Goal: Information Seeking & Learning: Learn about a topic

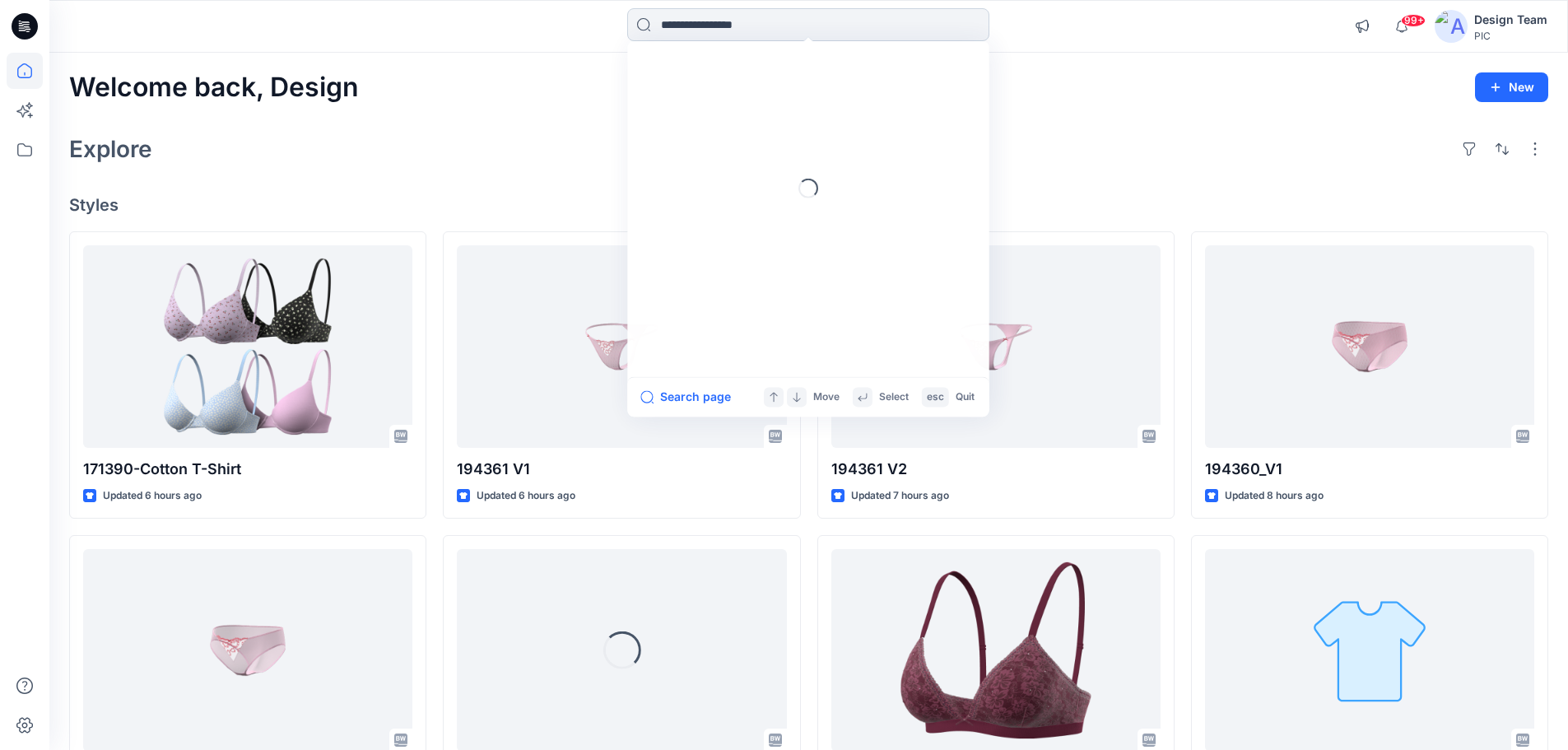
click at [746, 24] on input at bounding box center [808, 24] width 362 height 33
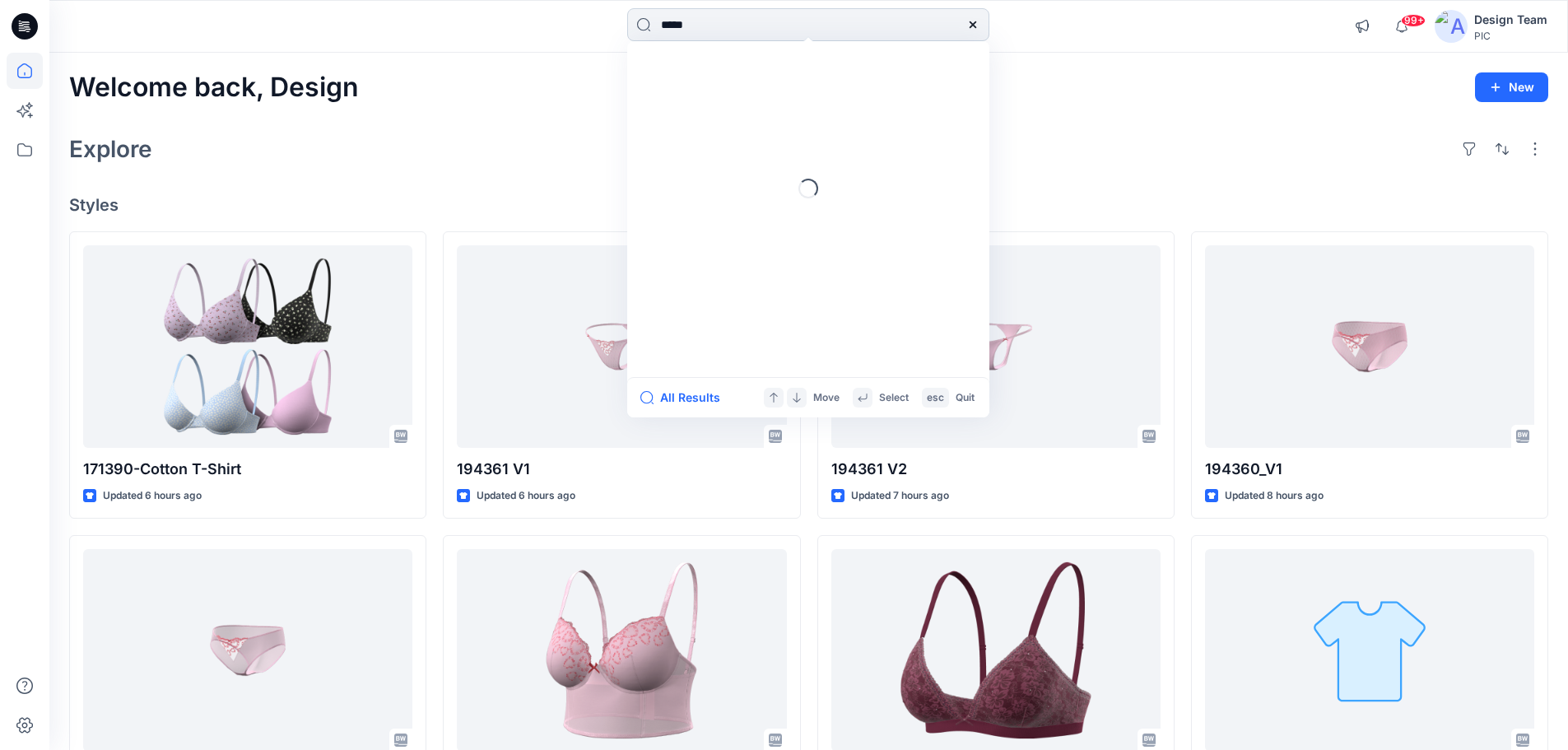
type input "******"
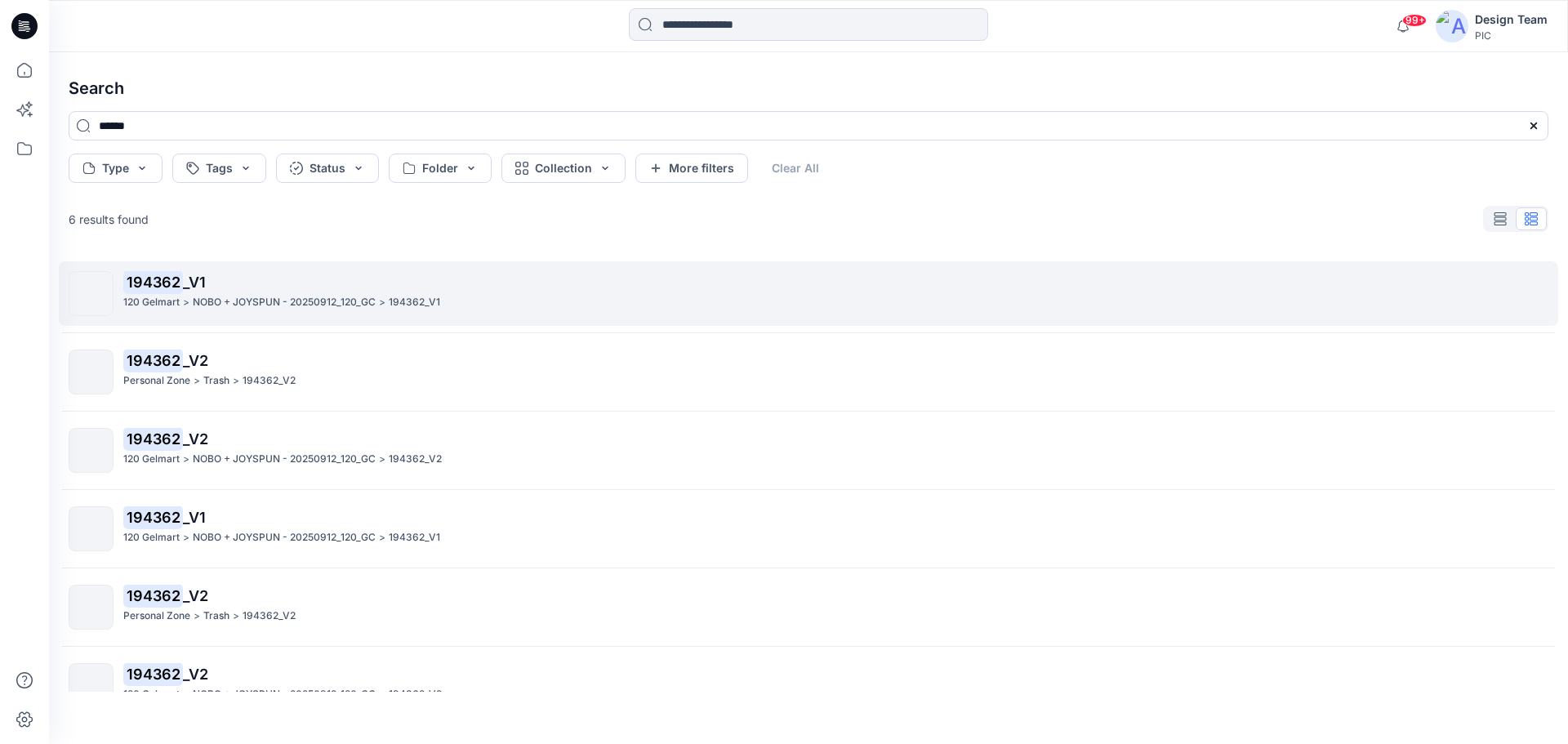
click at [293, 295] on p "NOBO + JOYSPUN - 20250912_120_GC" at bounding box center [285, 302] width 183 height 18
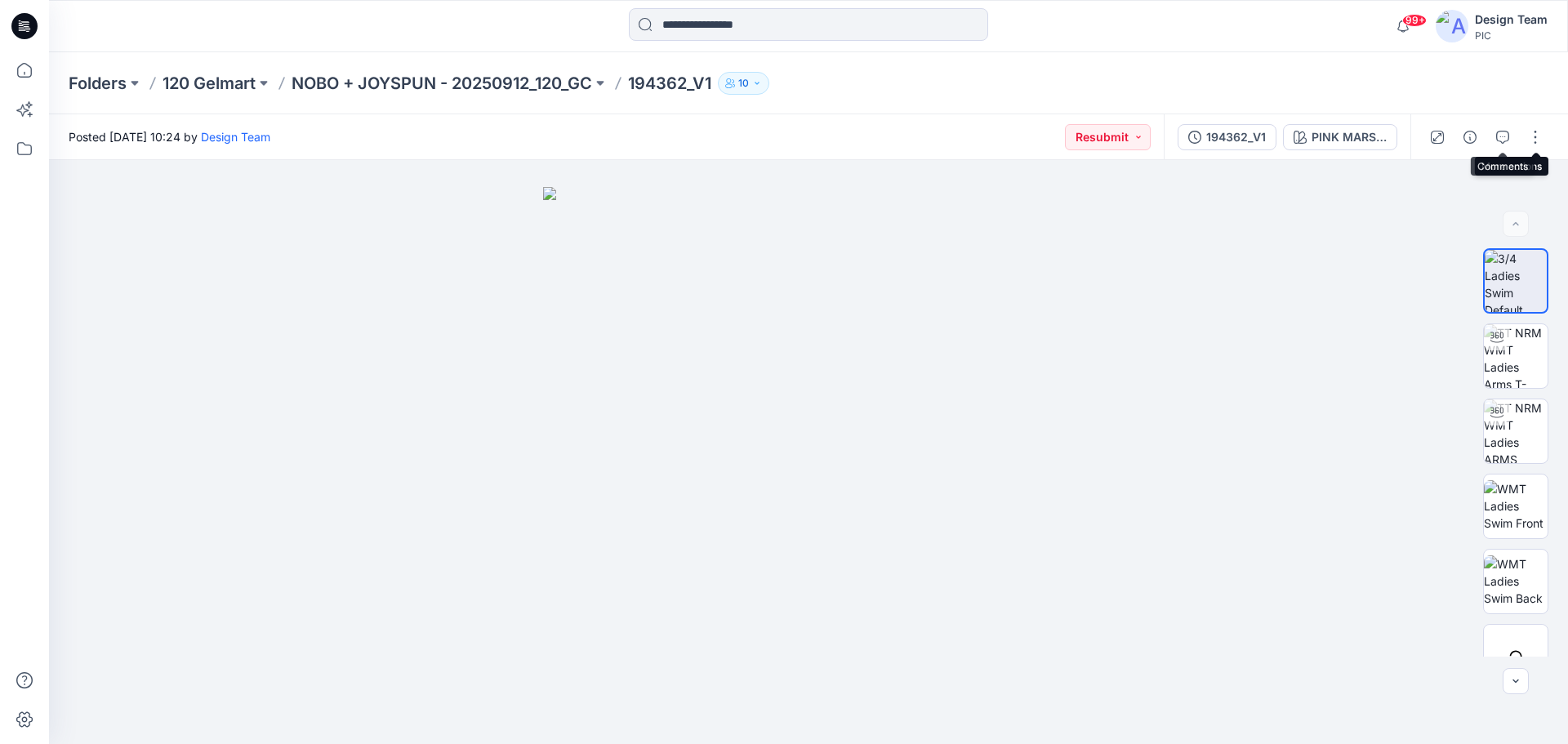
click at [1503, 128] on button "button" at bounding box center [1502, 137] width 26 height 26
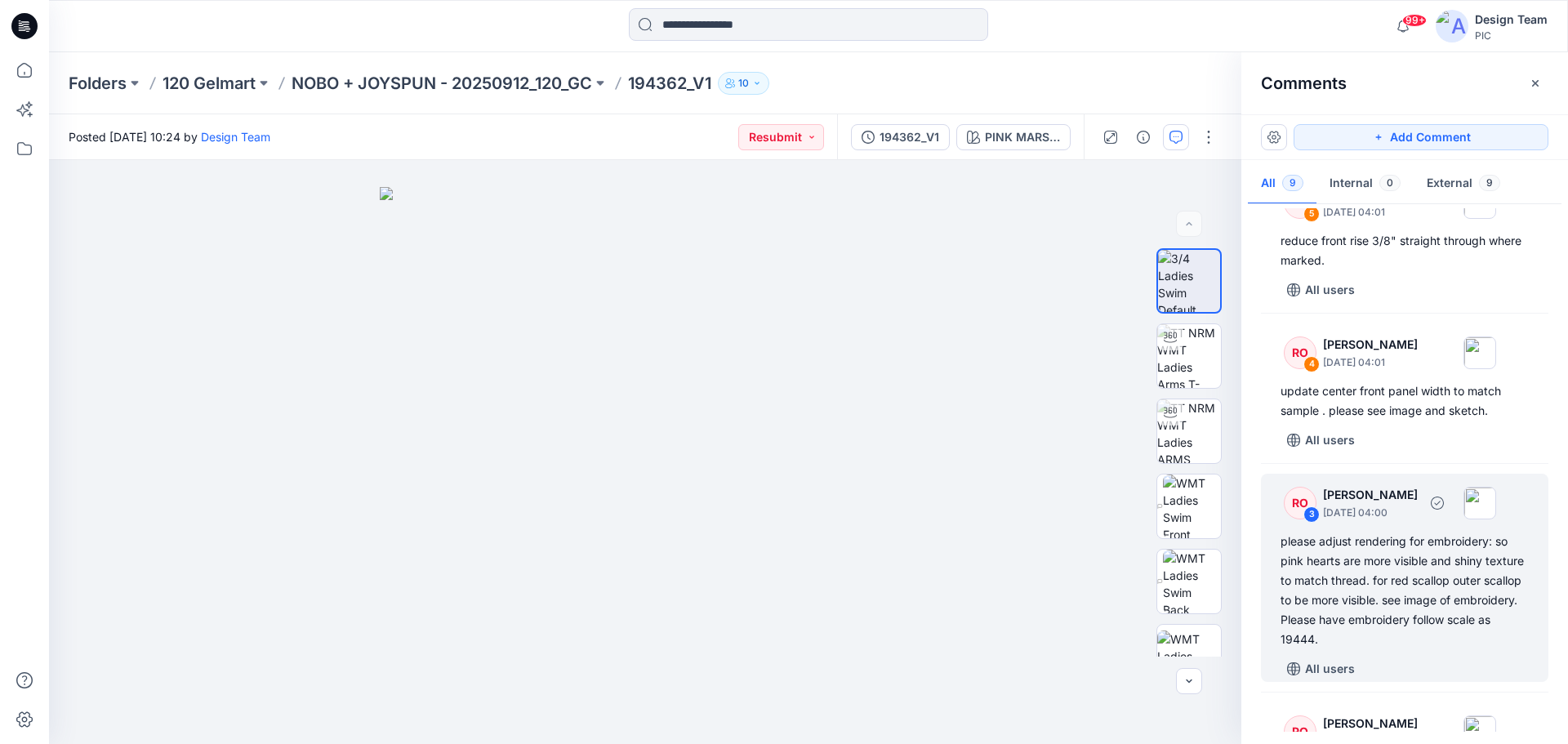
scroll to position [658, 0]
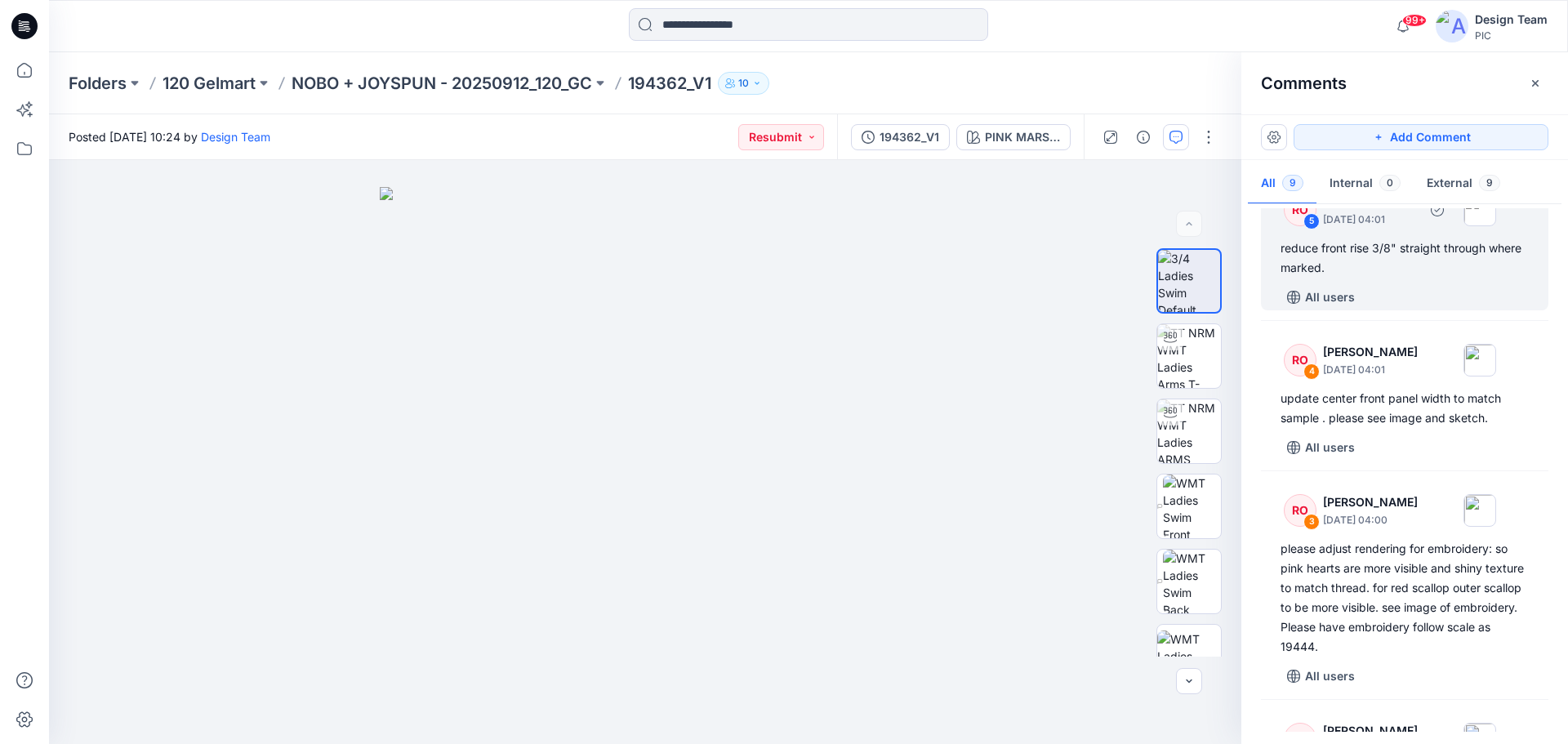
click at [1383, 277] on div "reduce front rise 3/8" straight through where marked." at bounding box center [1404, 258] width 249 height 39
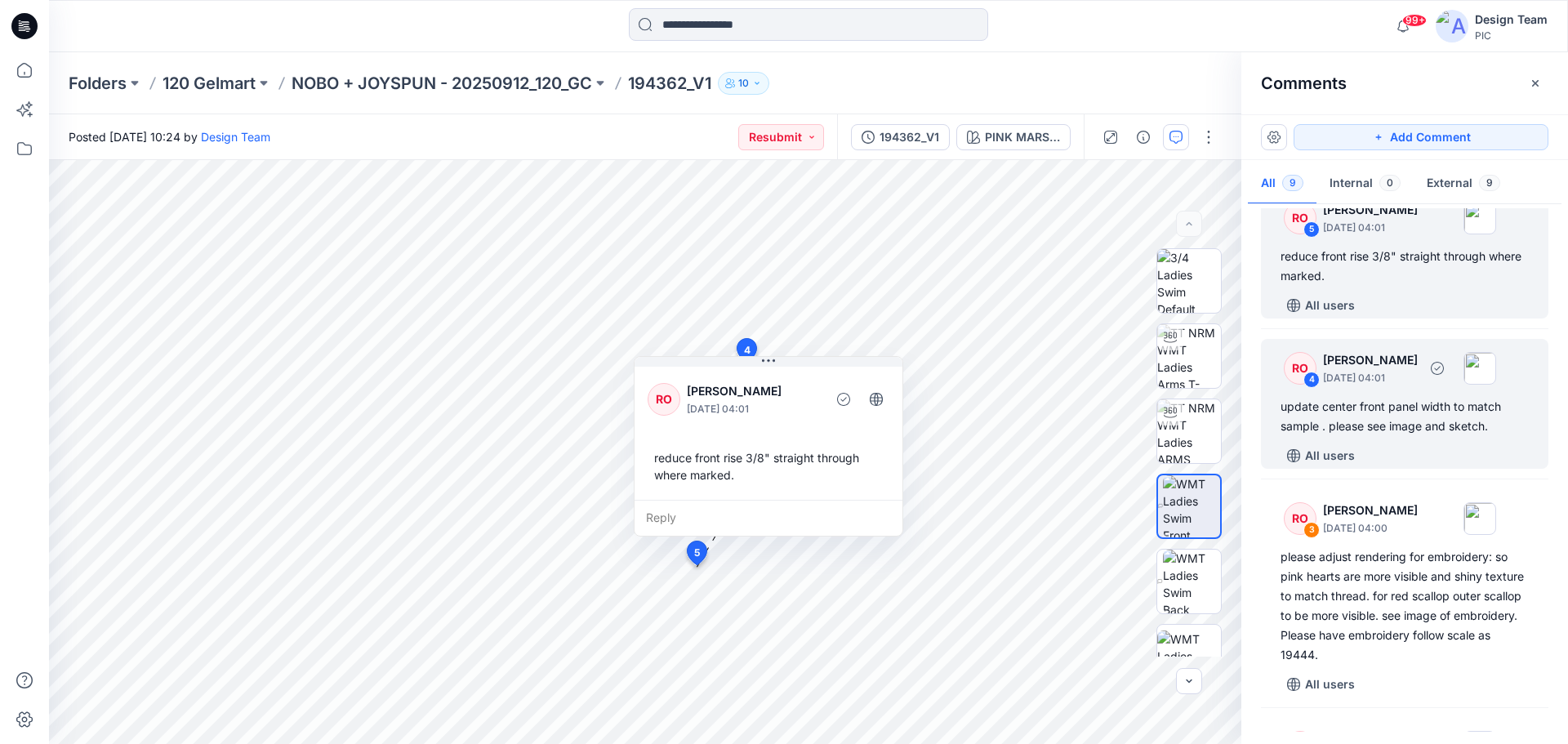
scroll to position [487, 0]
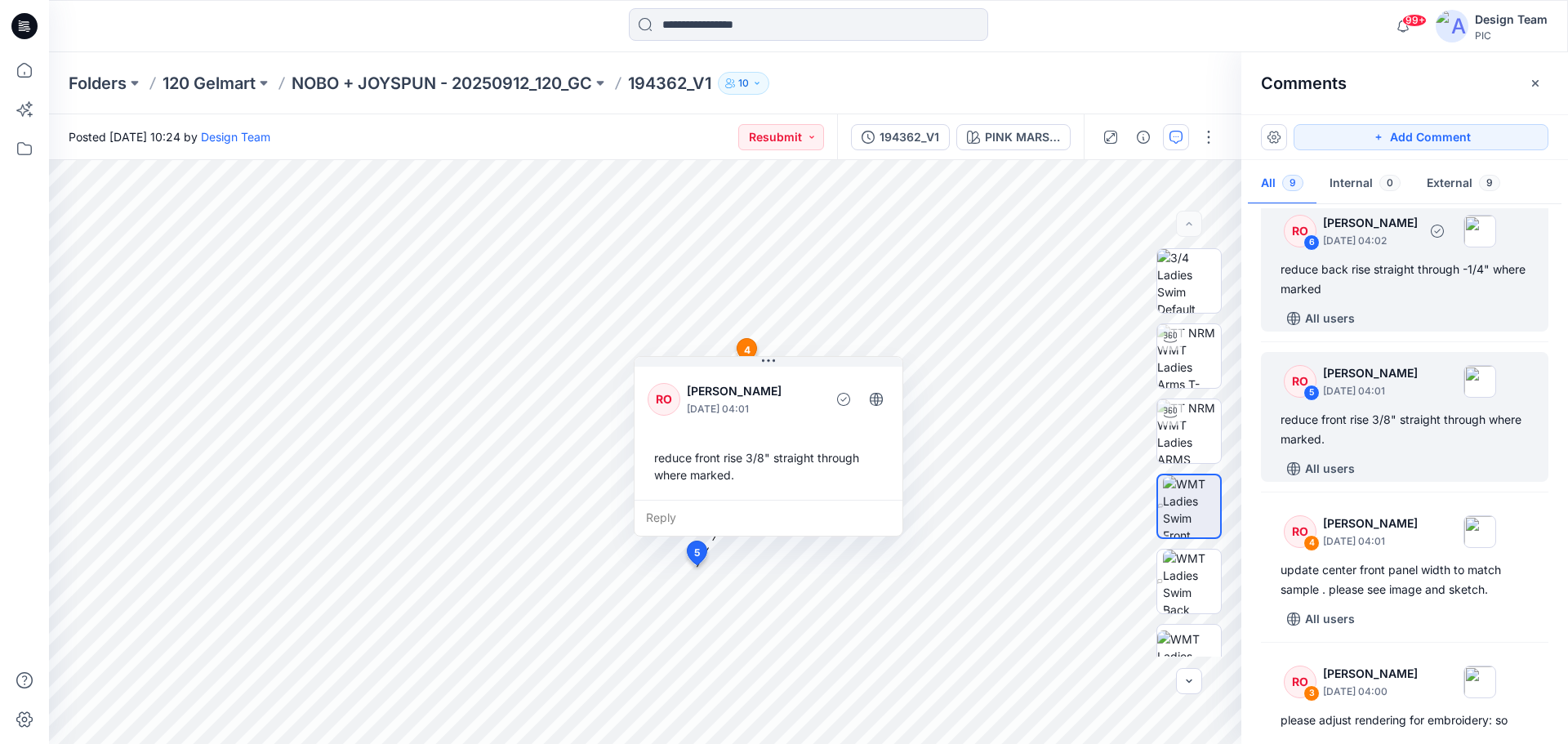
click at [1378, 283] on div "reduce back rise straight through -1/4" where marked" at bounding box center [1404, 279] width 249 height 39
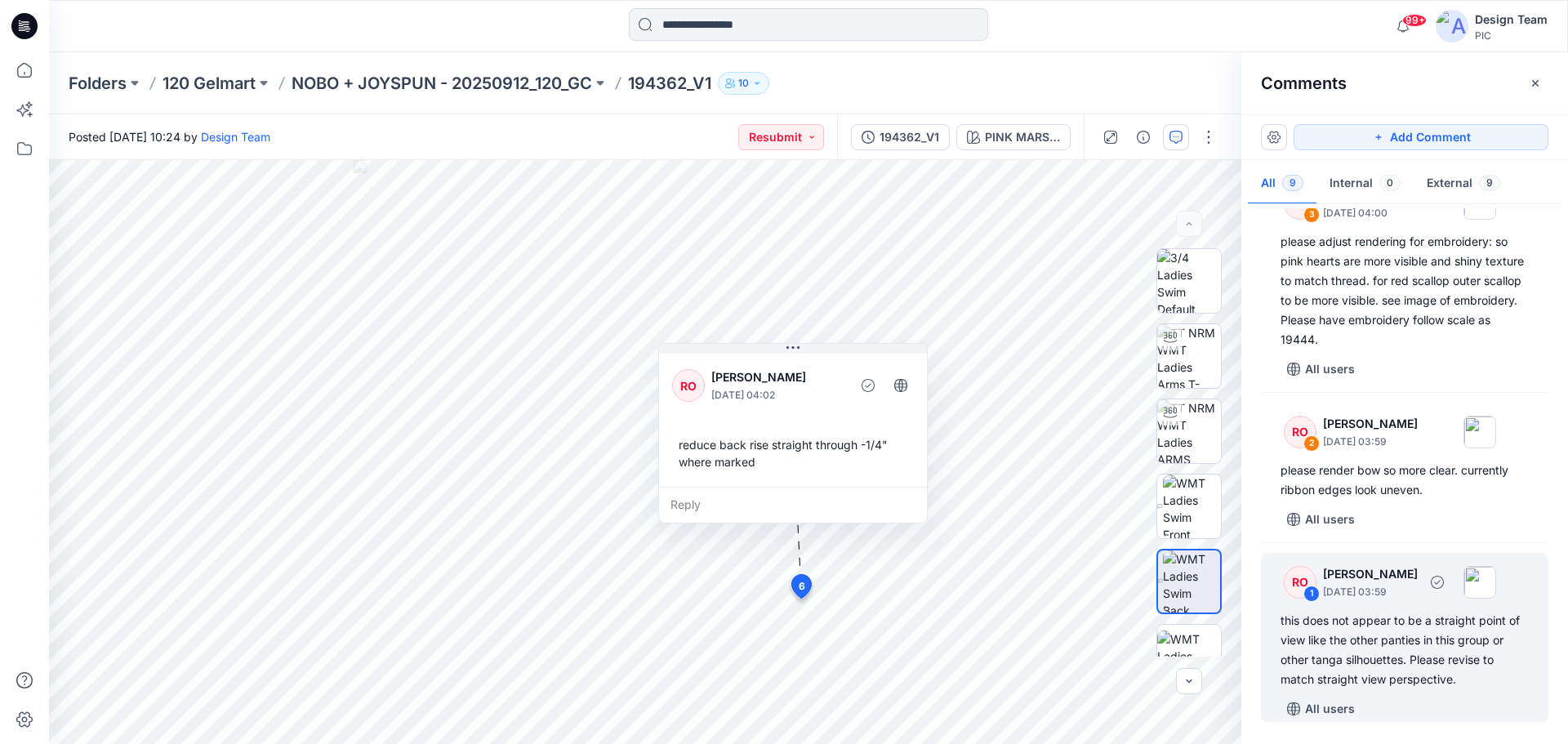
scroll to position [984, 0]
click at [1435, 640] on div "this does not appear to be a straight point of view like the other panties in t…" at bounding box center [1404, 650] width 249 height 79
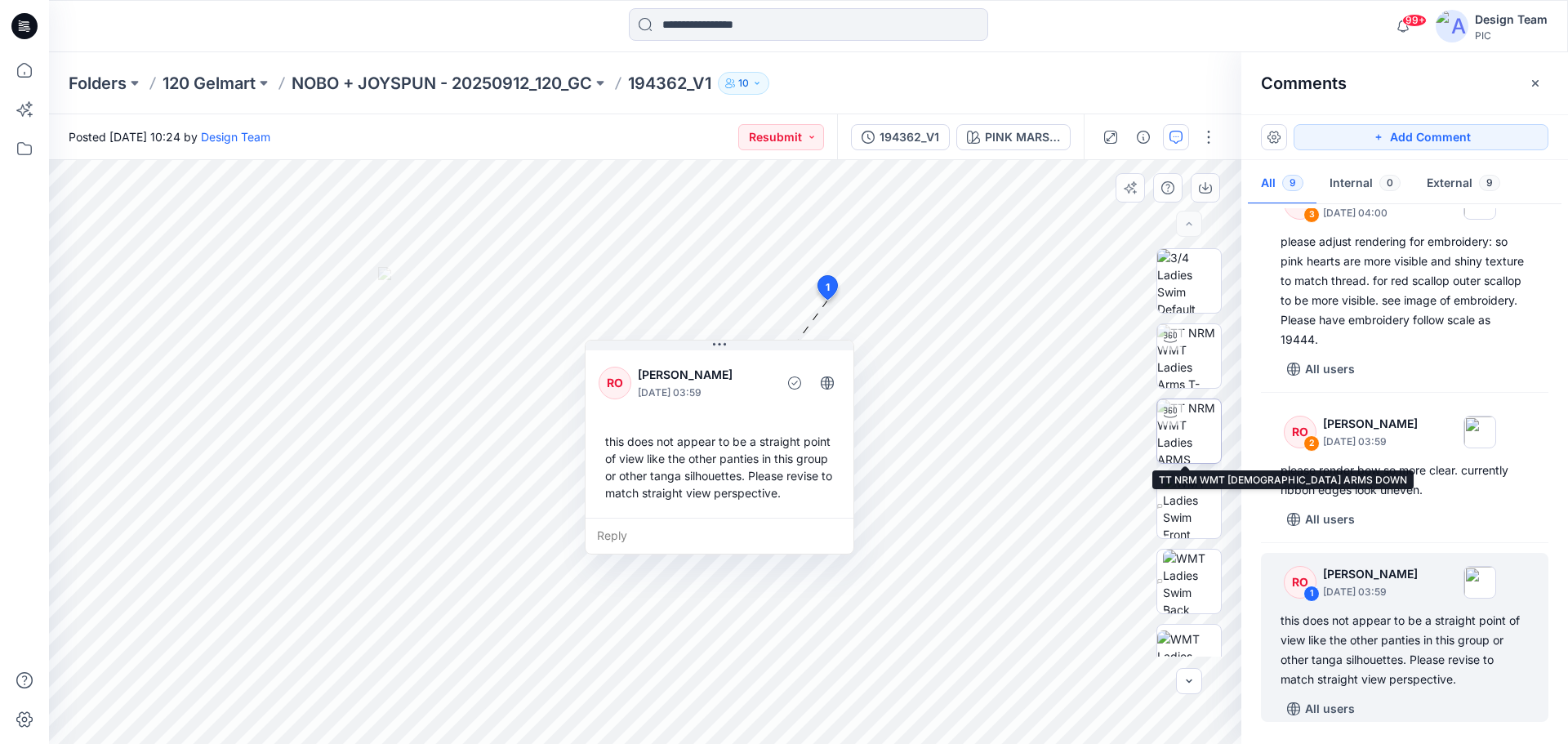
click at [1196, 428] on img at bounding box center [1189, 431] width 64 height 64
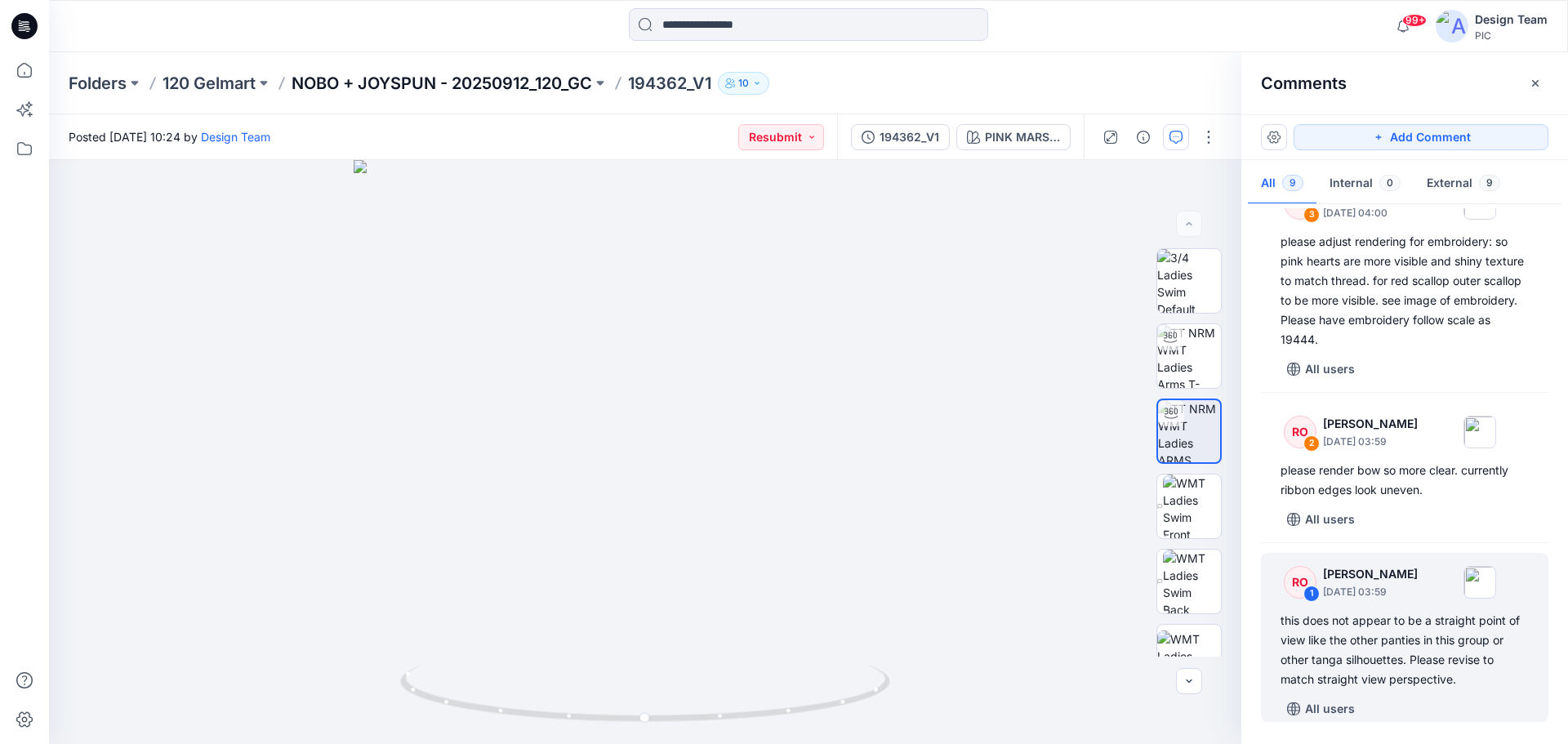
click at [557, 80] on p "NOBO + JOYSPUN - 20250912_120_GC" at bounding box center [441, 83] width 300 height 23
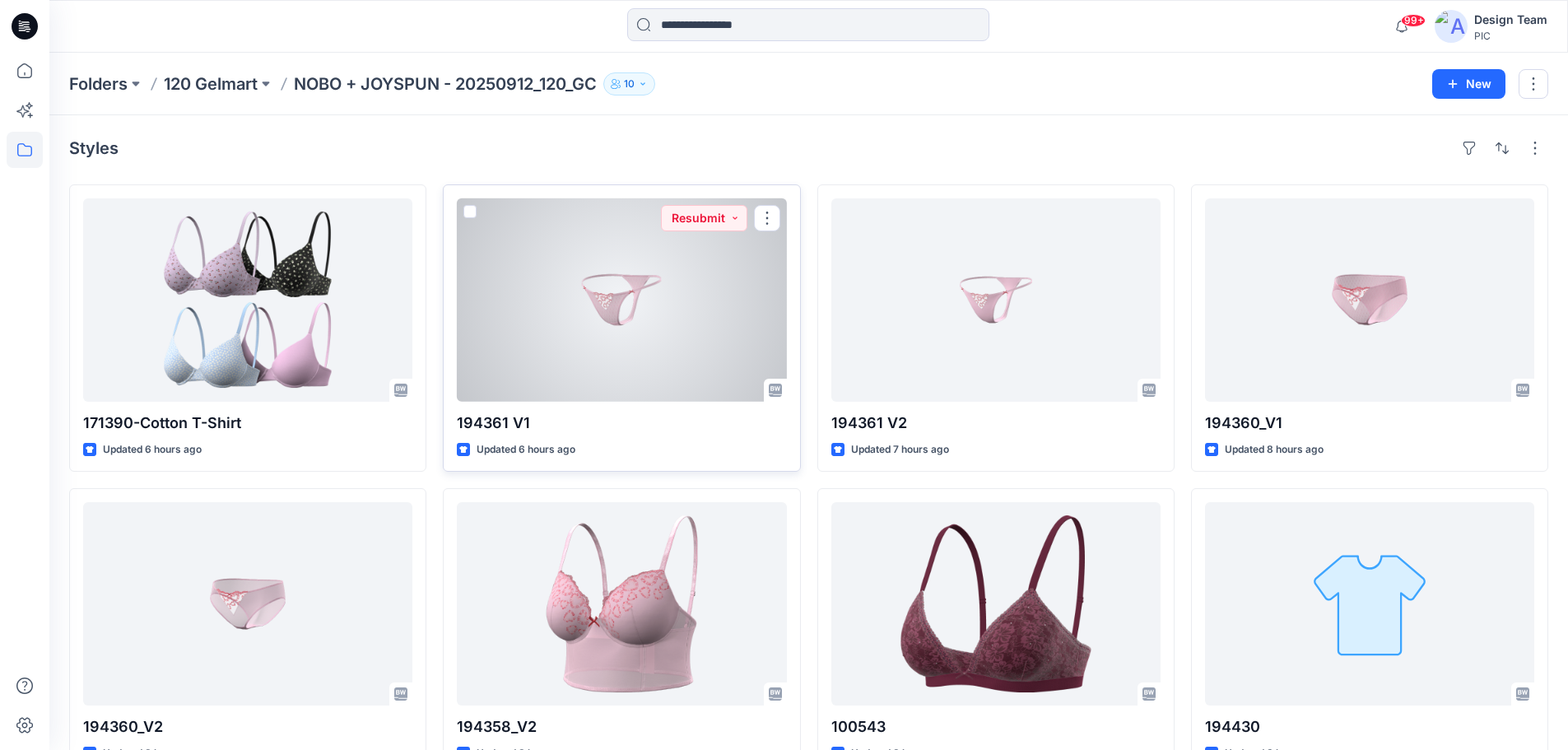
click at [607, 356] on div at bounding box center [620, 300] width 329 height 203
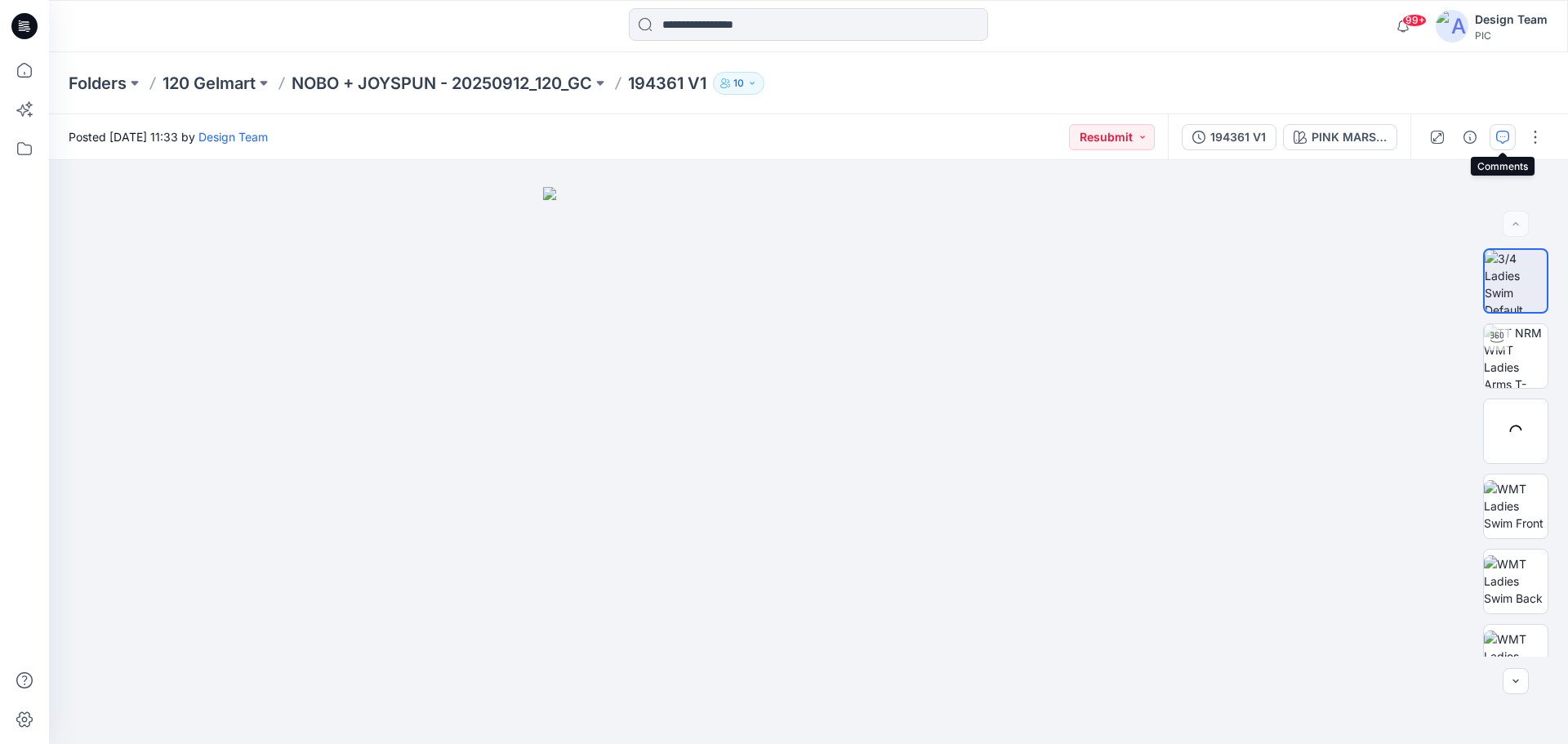
click at [1503, 134] on icon "button" at bounding box center [1503, 137] width 13 height 13
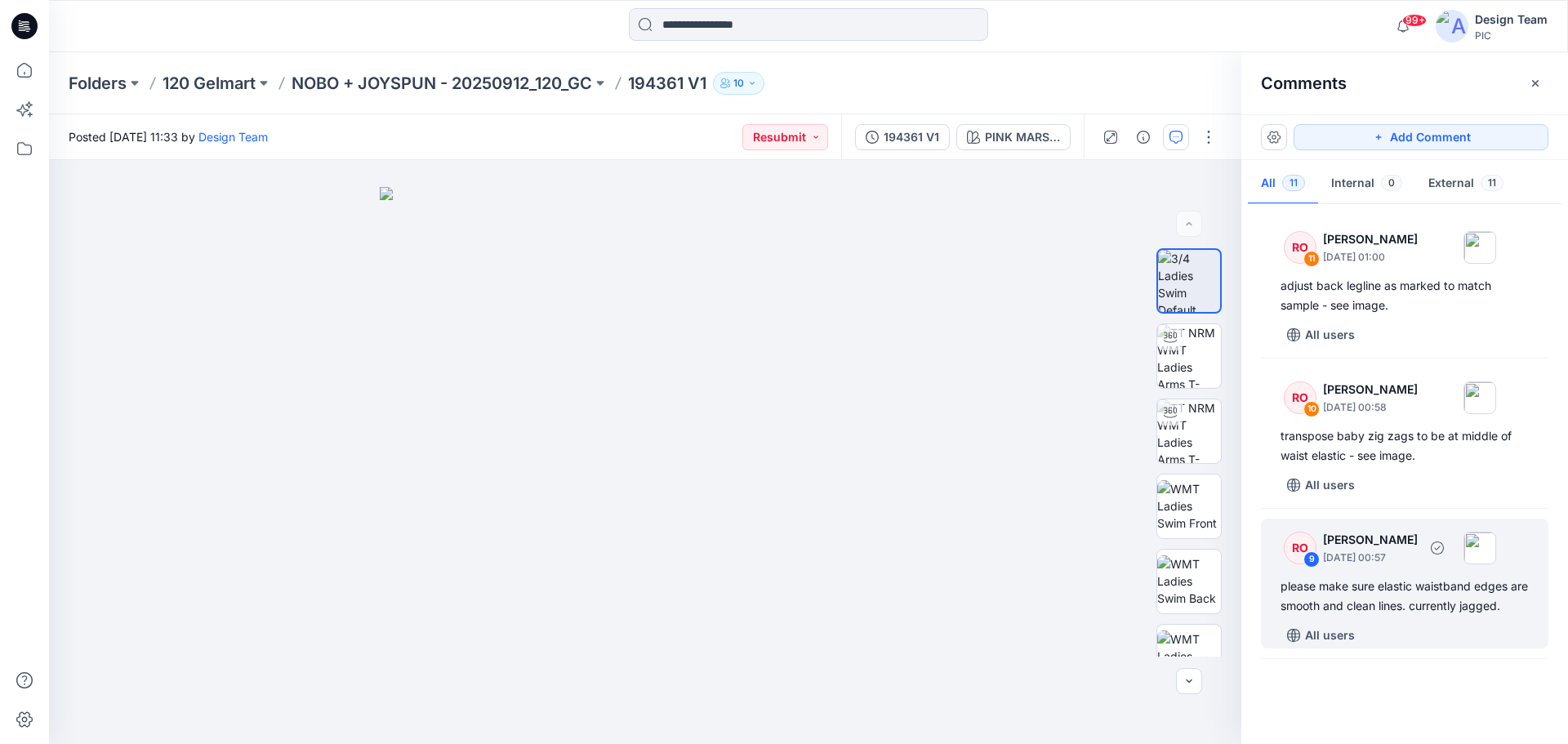
scroll to position [164, 0]
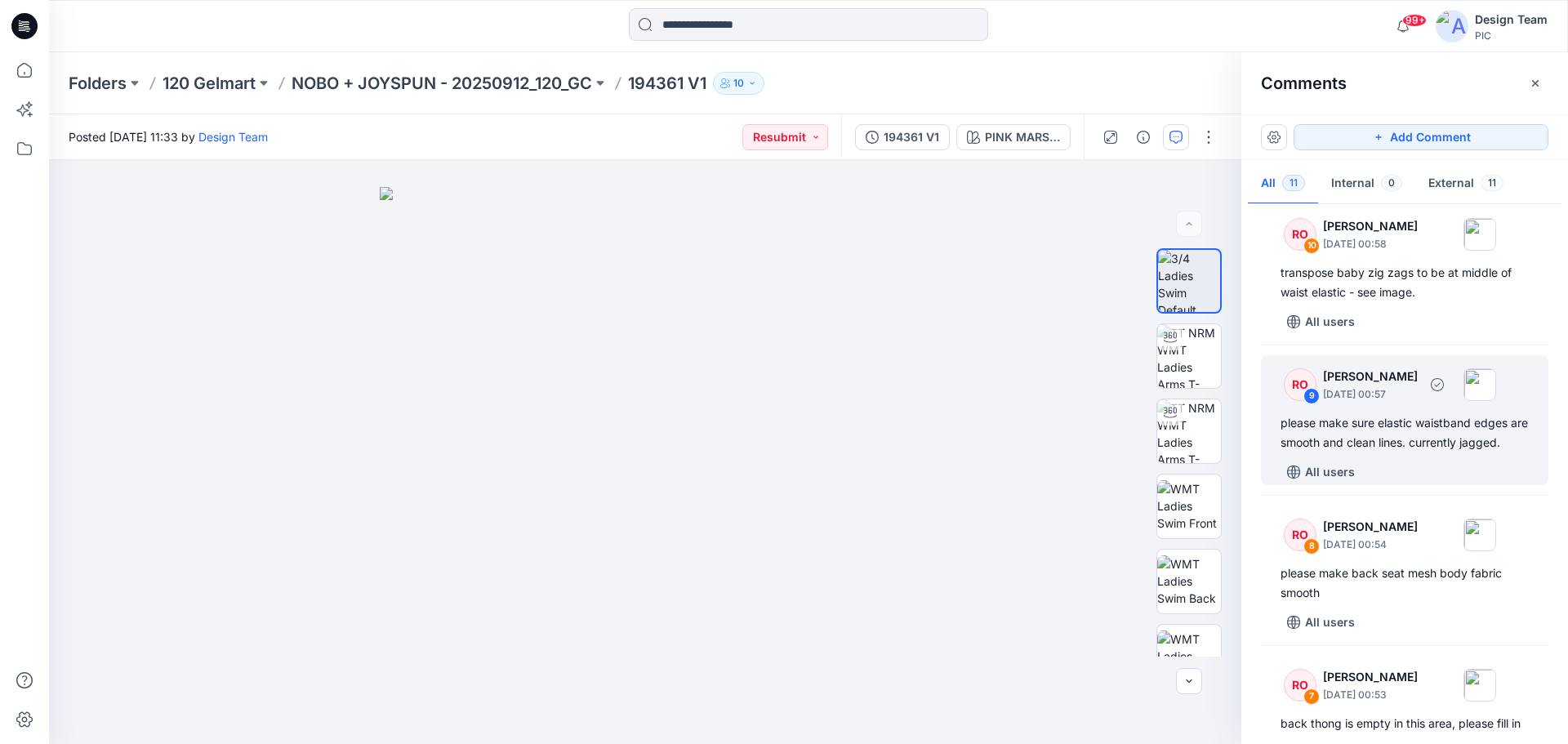
click at [1413, 452] on div "please make sure elastic waistband edges are smooth and clean lines. currently …" at bounding box center [1404, 433] width 249 height 39
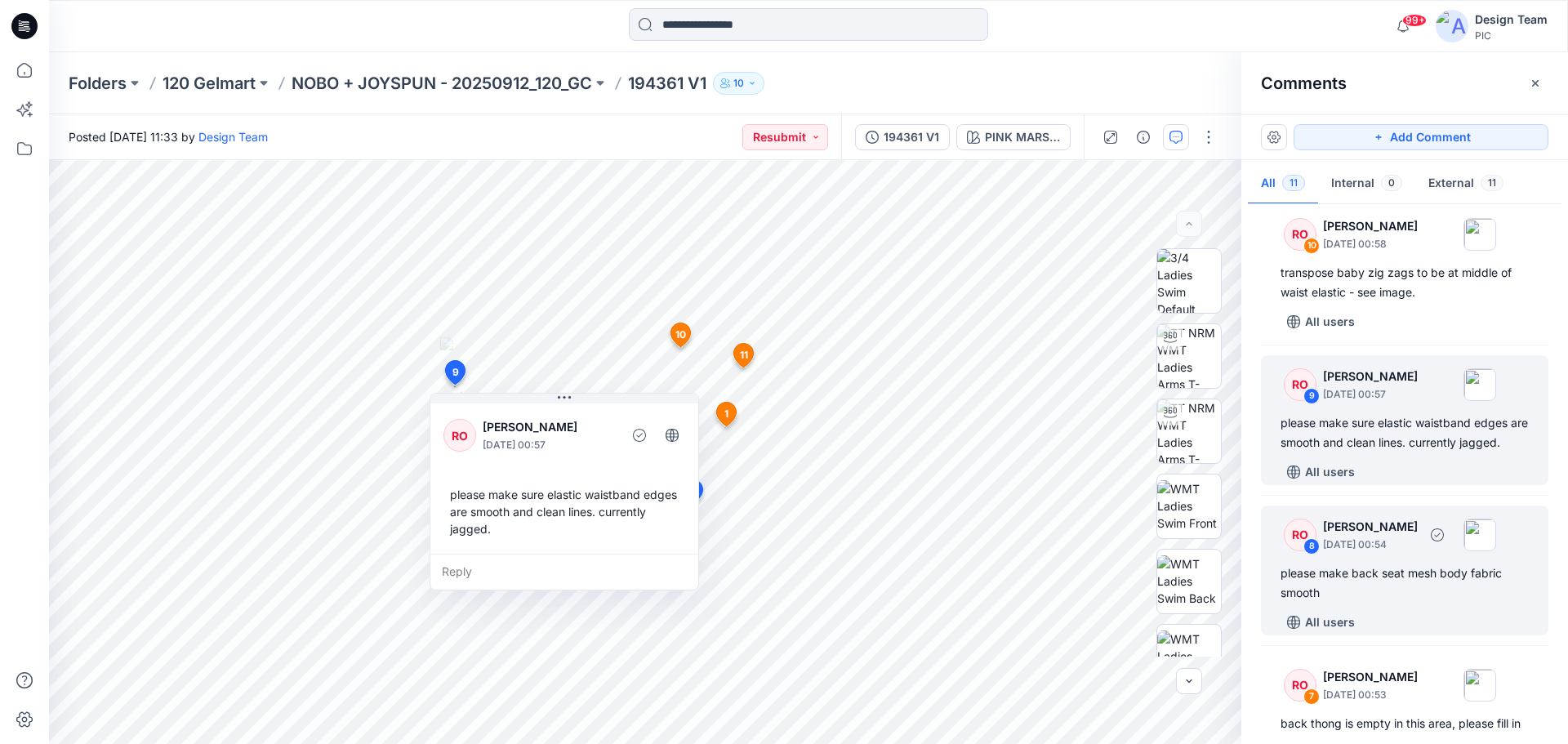
click at [1452, 627] on div "RO 8 [PERSON_NAME] [DATE] 00:54 please make back seat mesh body fabric smooth A…" at bounding box center [1404, 570] width 288 height 129
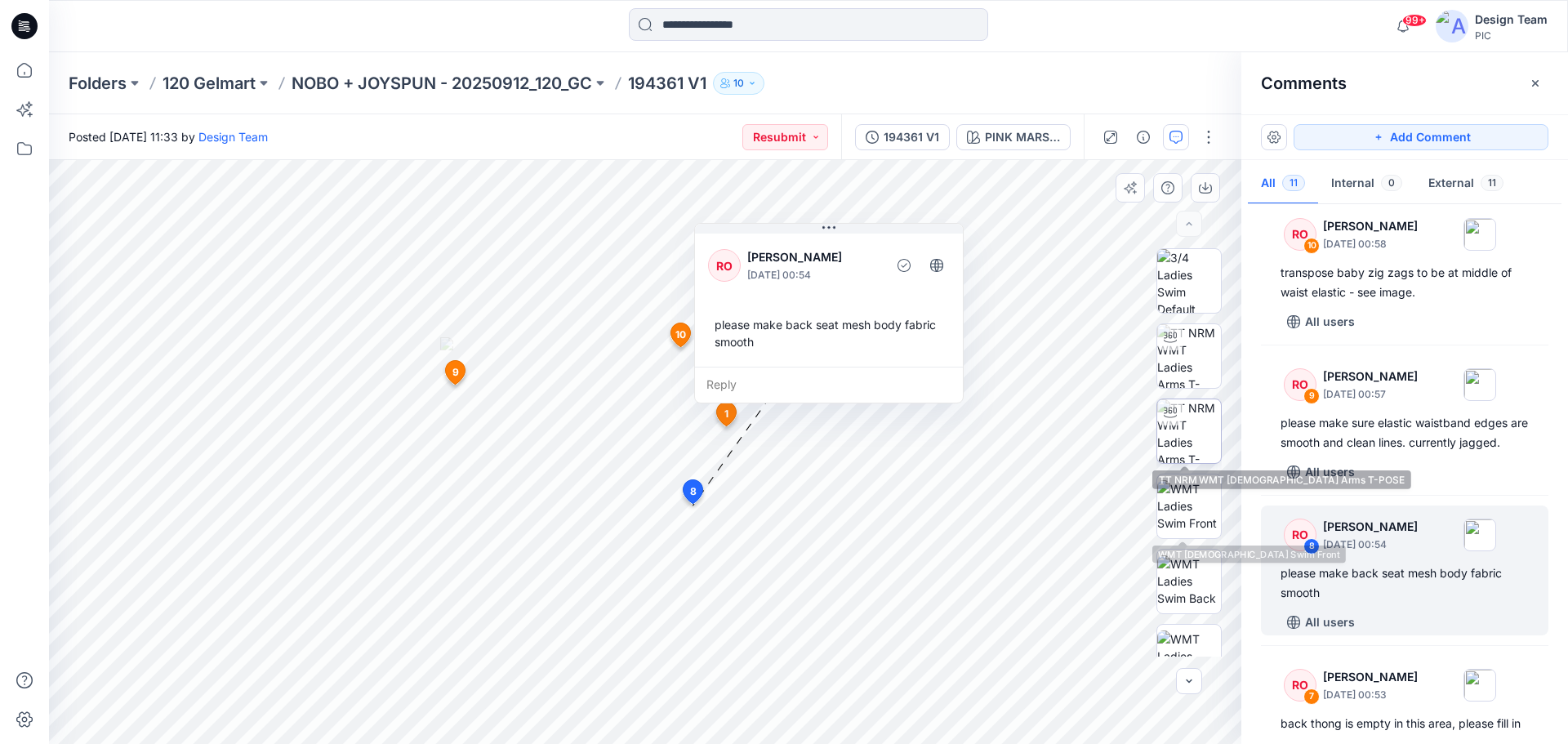
click at [1191, 446] on img at bounding box center [1189, 431] width 64 height 64
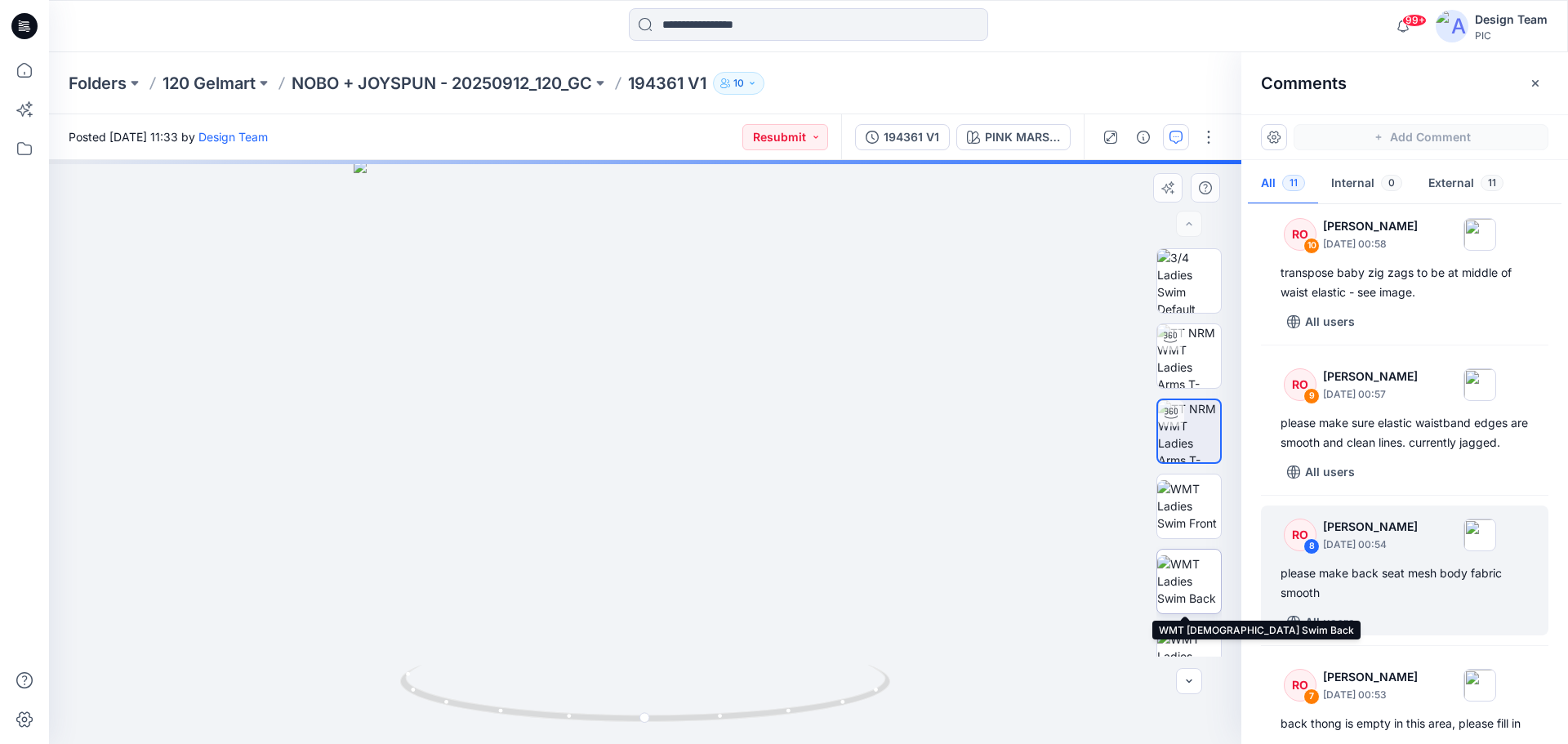
click at [1184, 579] on img at bounding box center [1189, 581] width 64 height 52
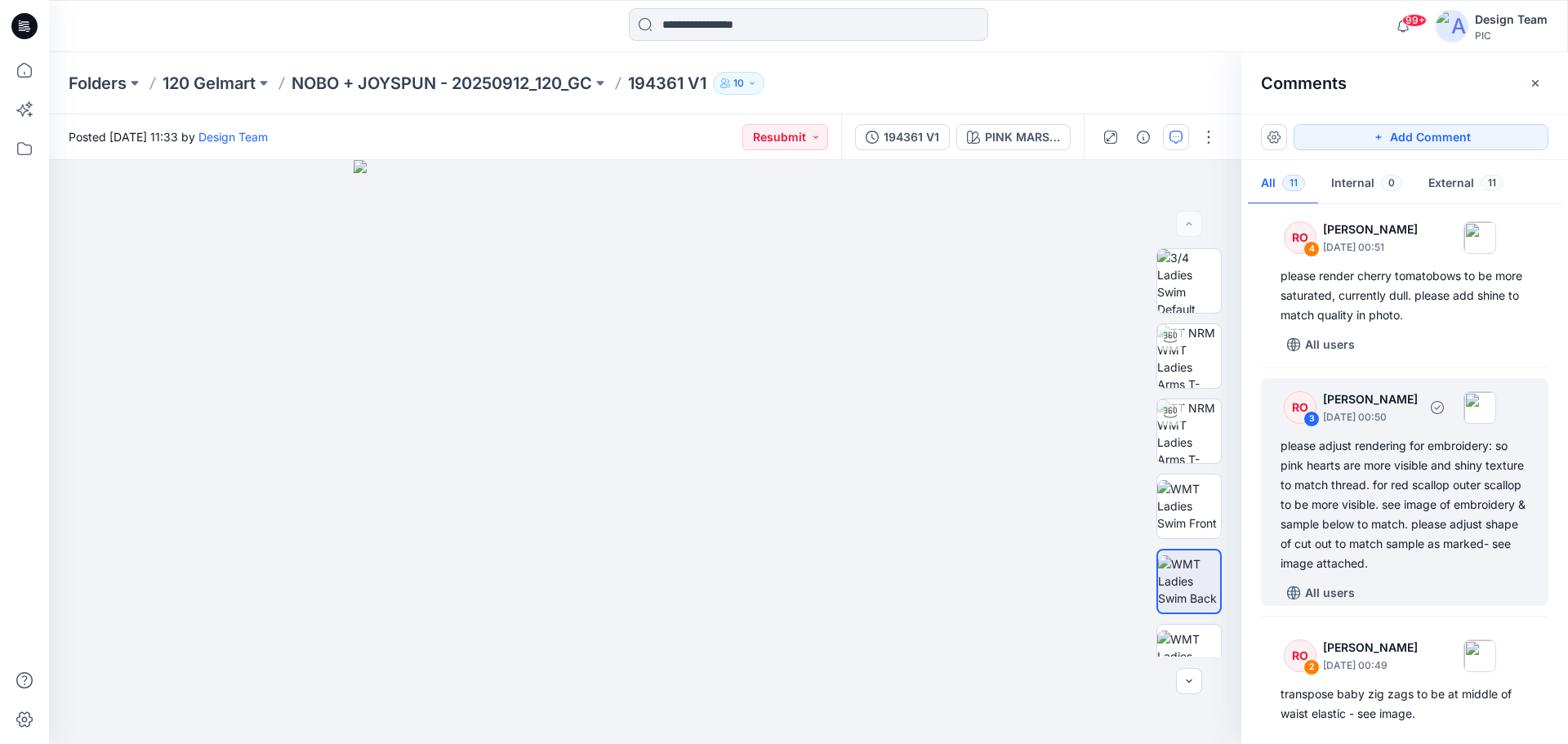
scroll to position [1143, 0]
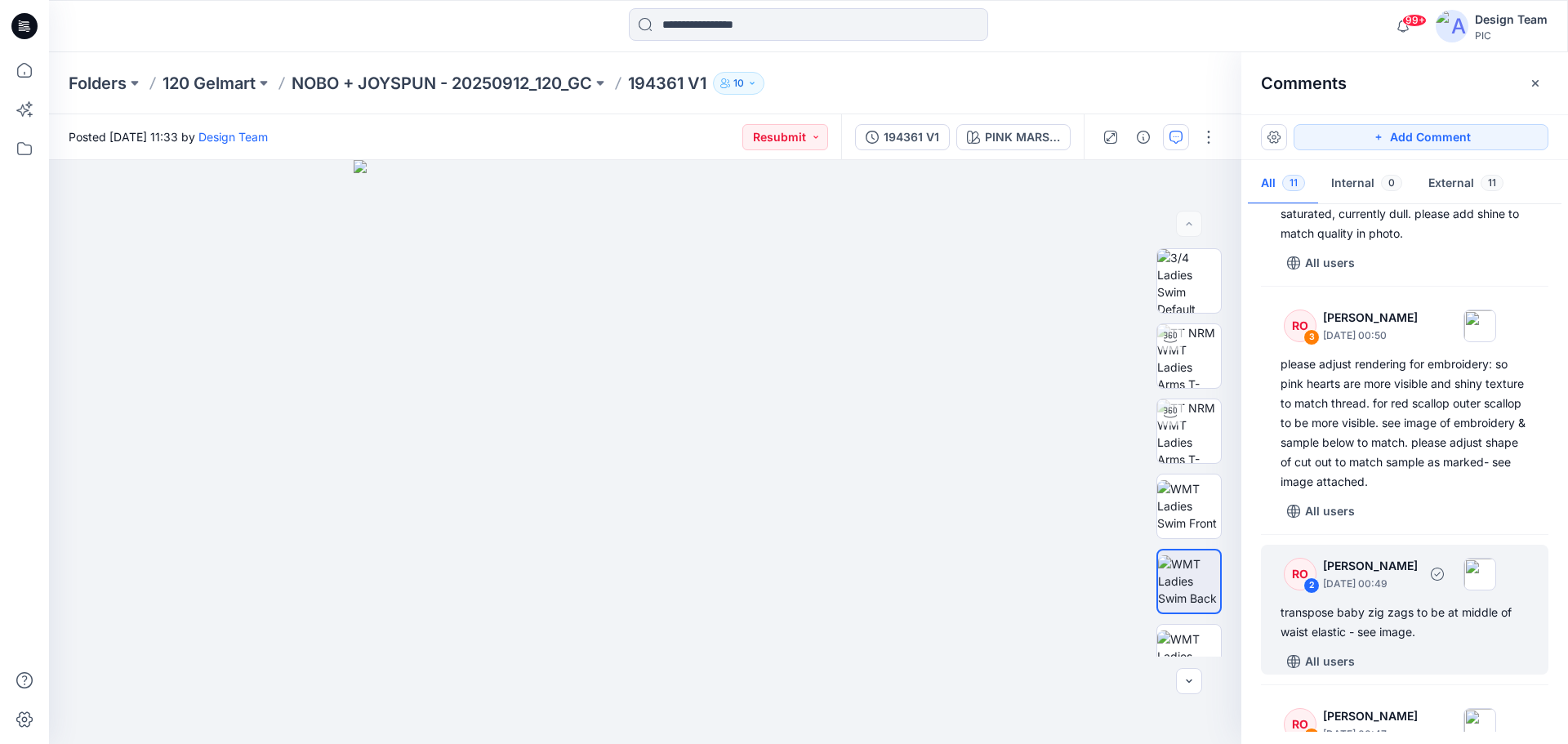
click at [1456, 641] on div "transpose baby zig zags to be at middle of waist elastic - see image." at bounding box center [1404, 622] width 249 height 39
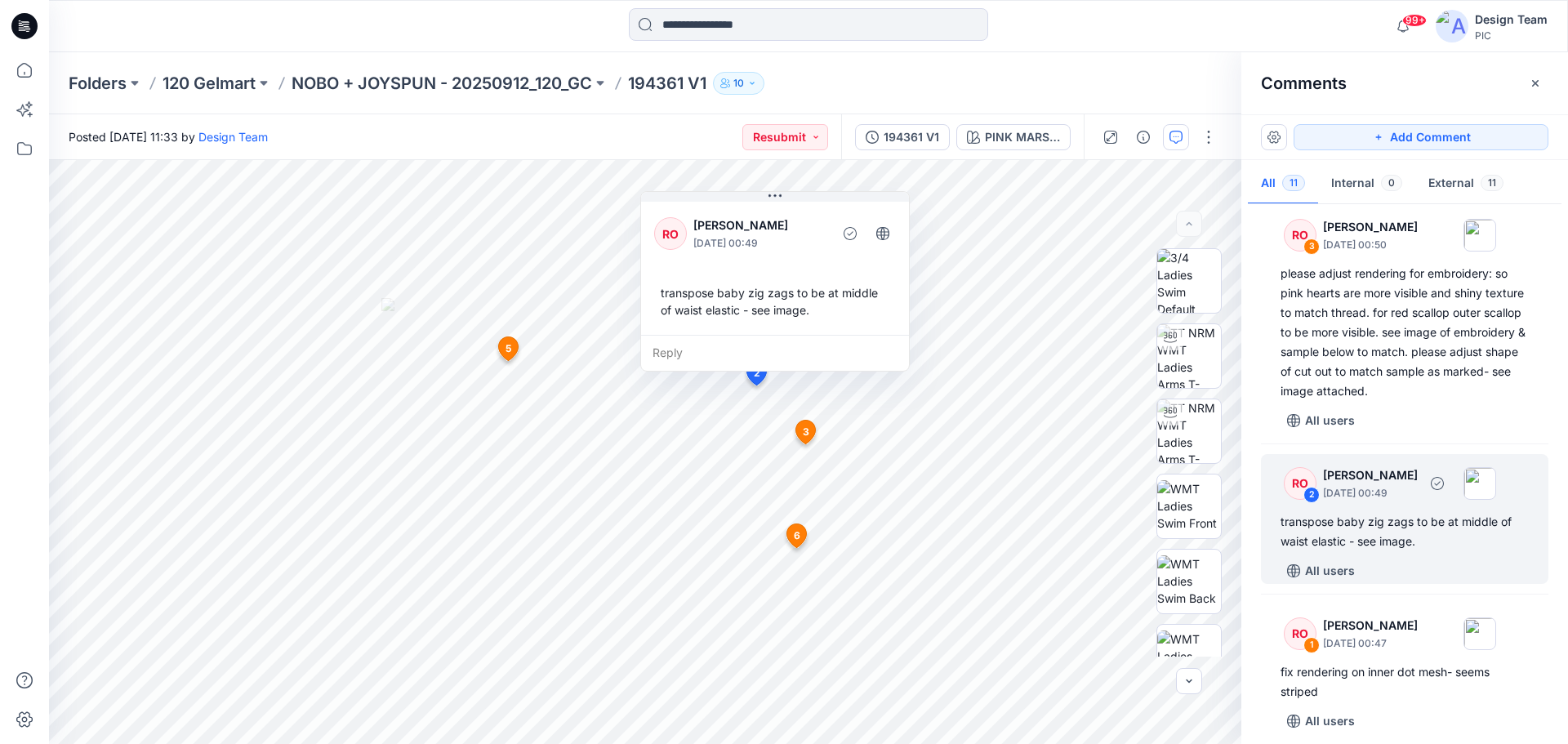
scroll to position [1265, 0]
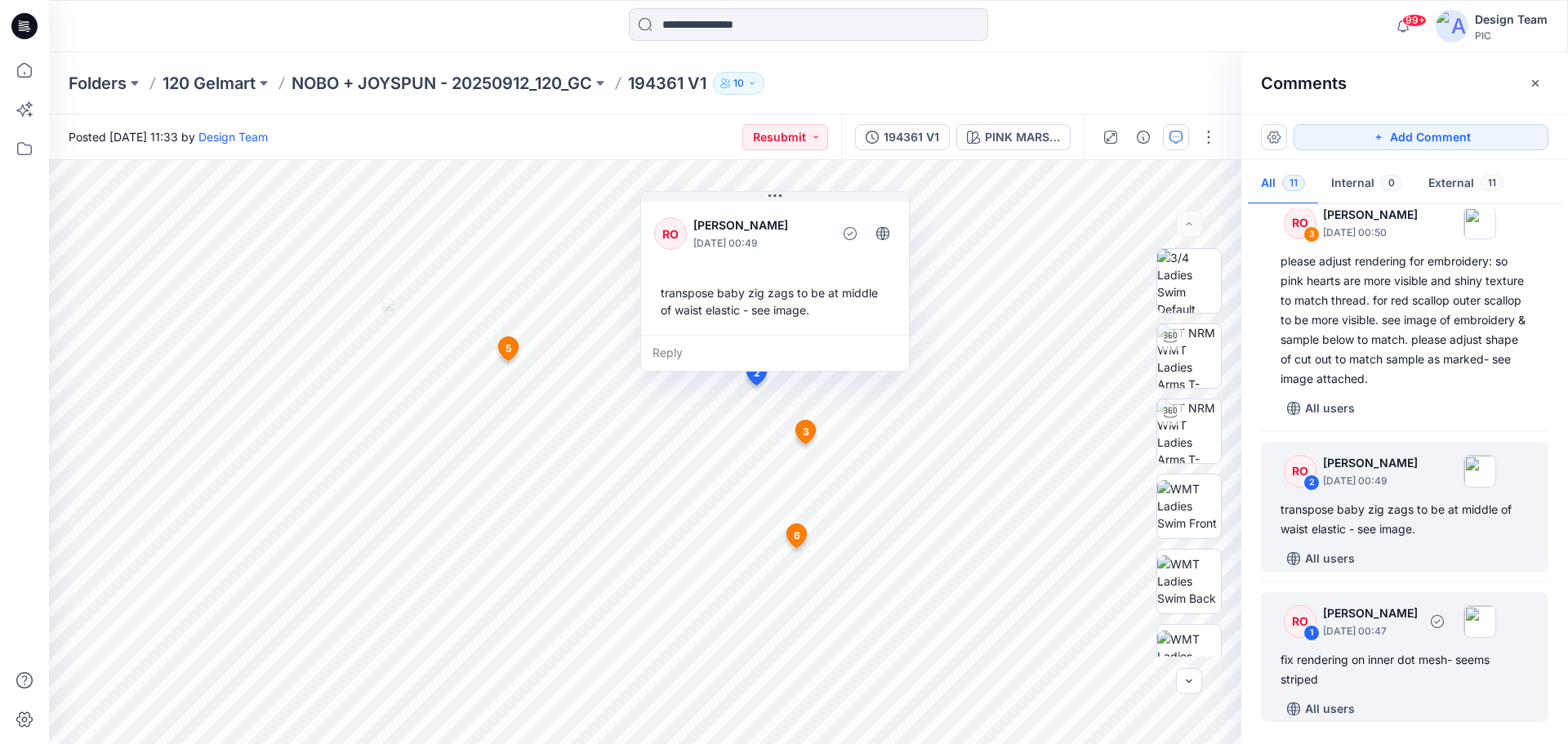
click at [1436, 676] on div "fix rendering on inner dot mesh- seems striped" at bounding box center [1404, 669] width 249 height 39
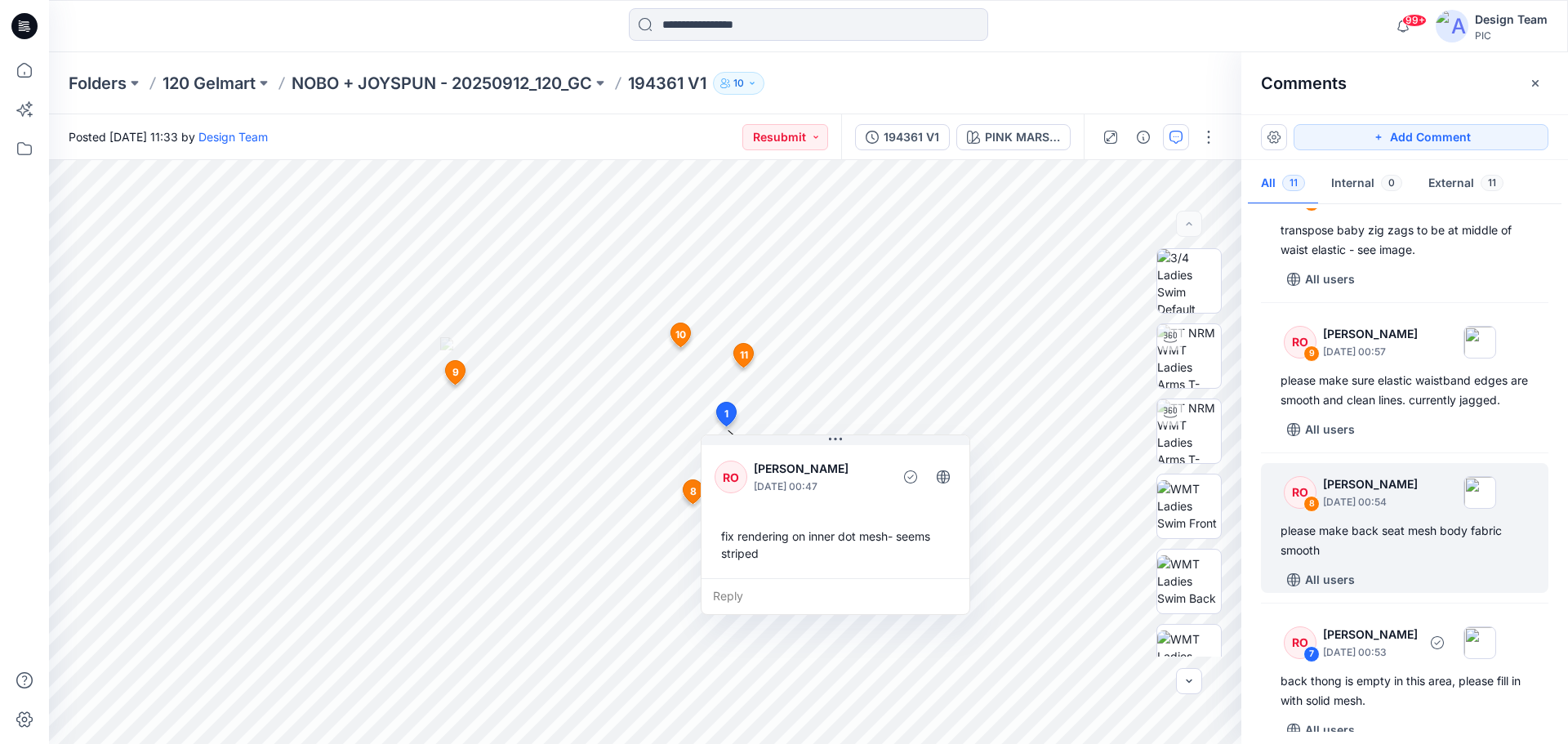
scroll to position [204, 0]
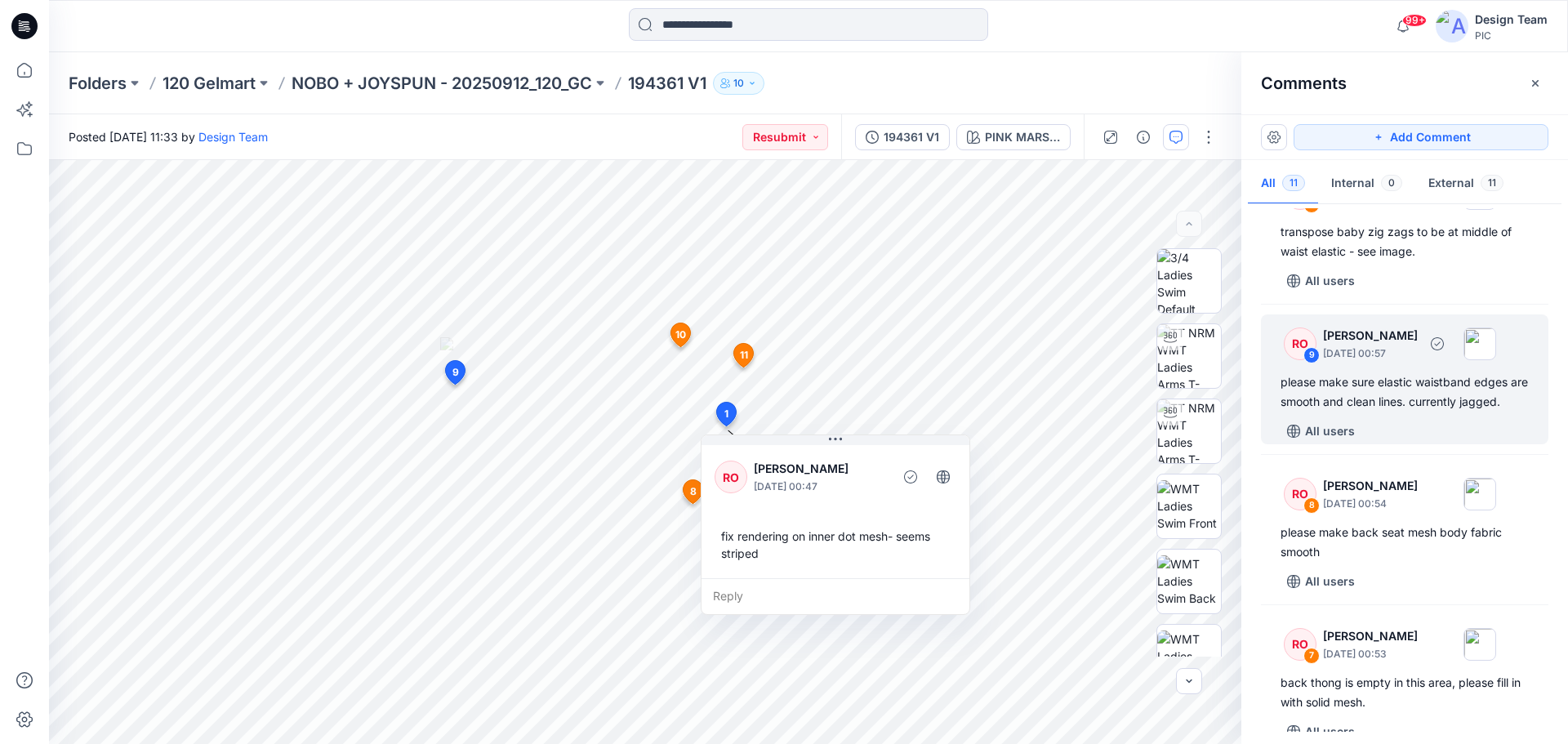
click at [1428, 411] on div "please make sure elastic waistband edges are smooth and clean lines. currently …" at bounding box center [1404, 392] width 249 height 39
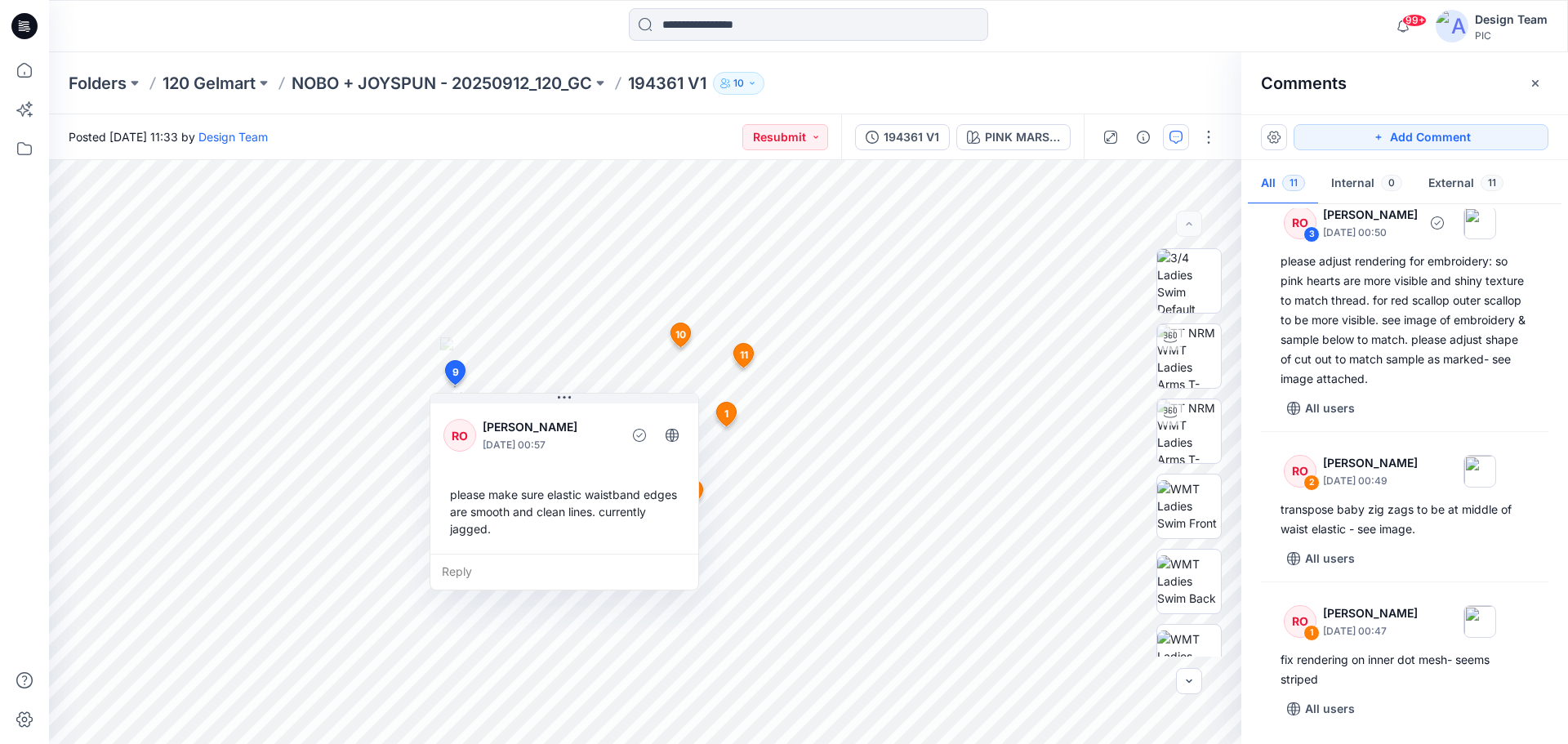
scroll to position [1265, 0]
click at [1178, 584] on img at bounding box center [1189, 581] width 64 height 52
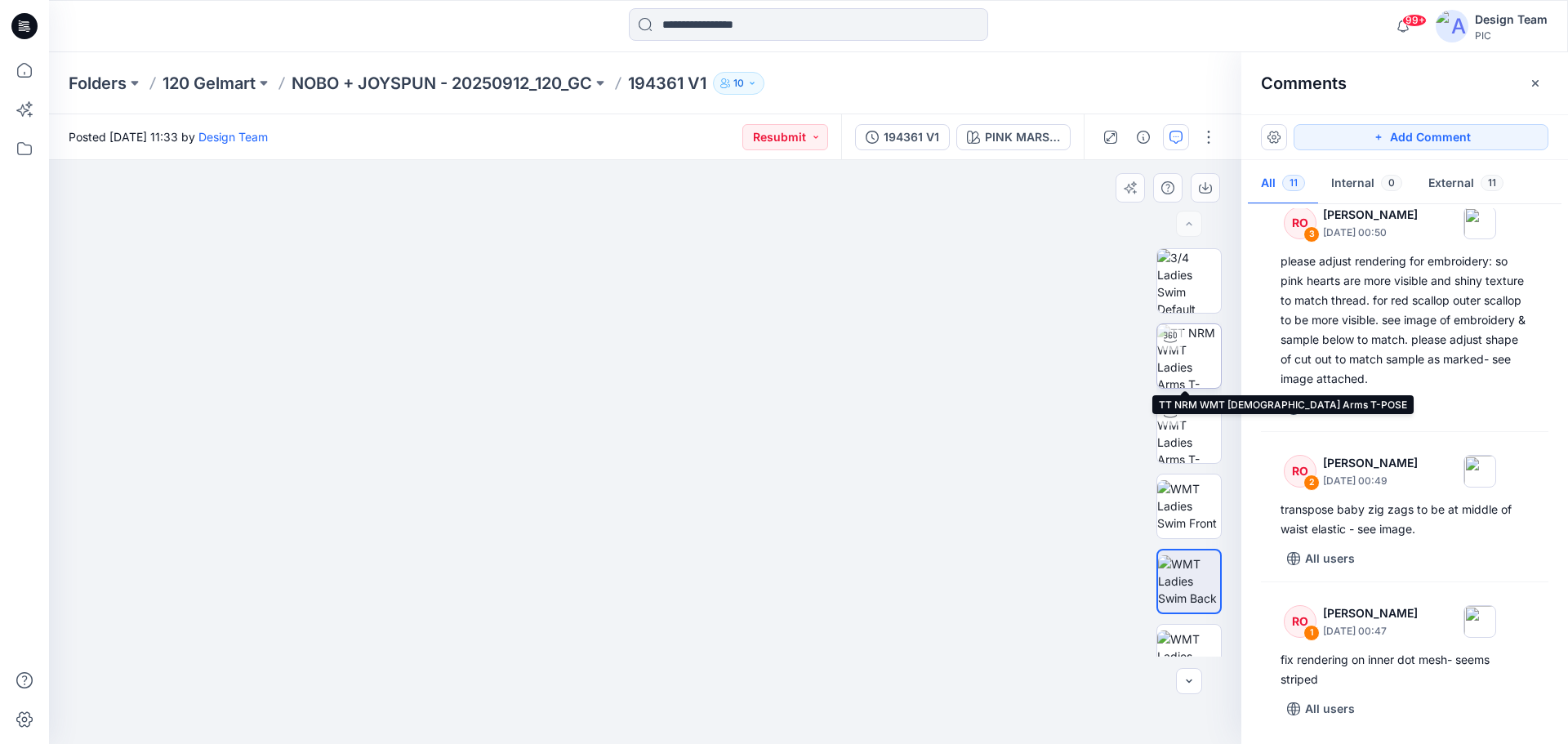
drag, startPoint x: 1195, startPoint y: 356, endPoint x: 1192, endPoint y: 364, distance: 8.5
click at [1195, 356] on img at bounding box center [1189, 356] width 64 height 64
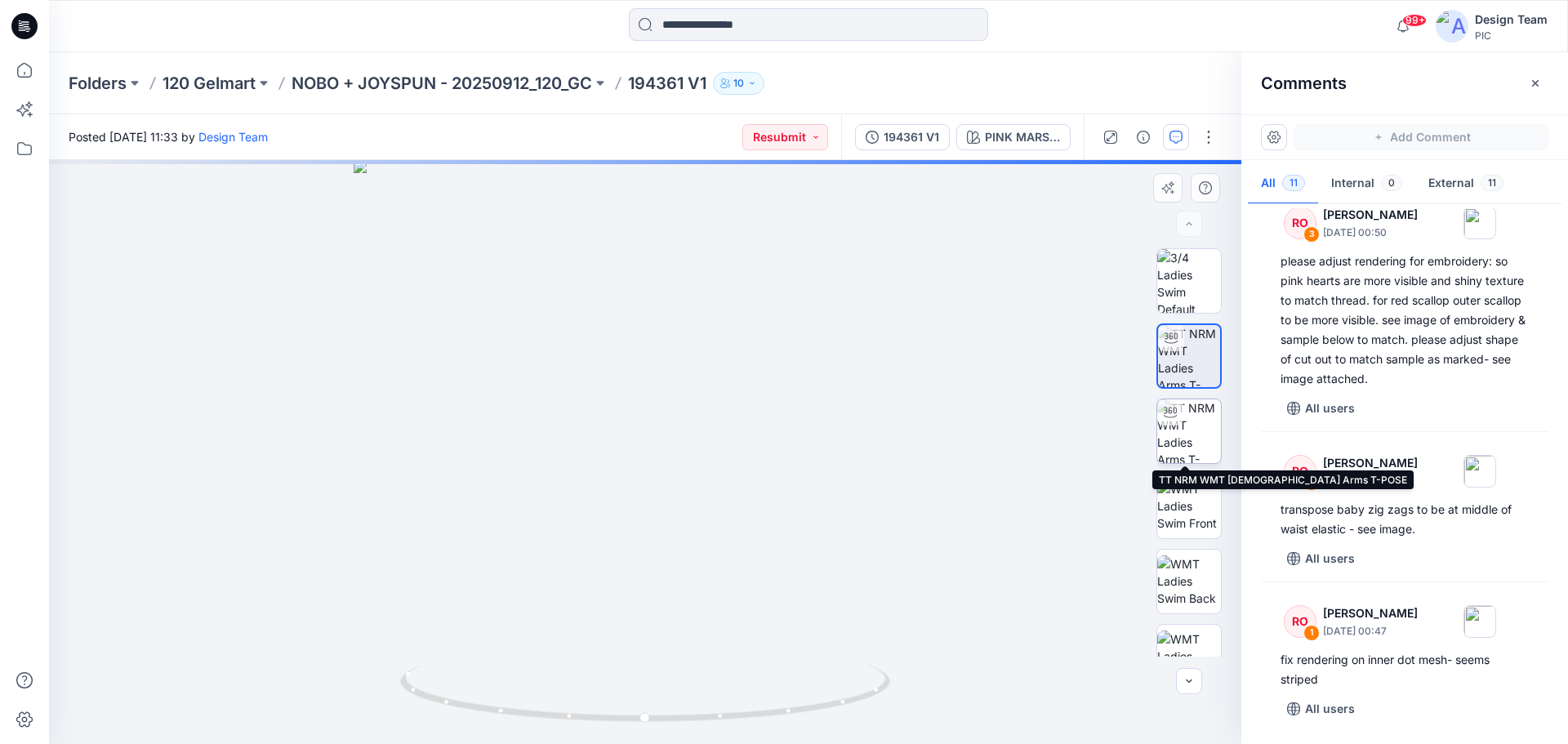
click at [1182, 430] on img at bounding box center [1189, 431] width 64 height 64
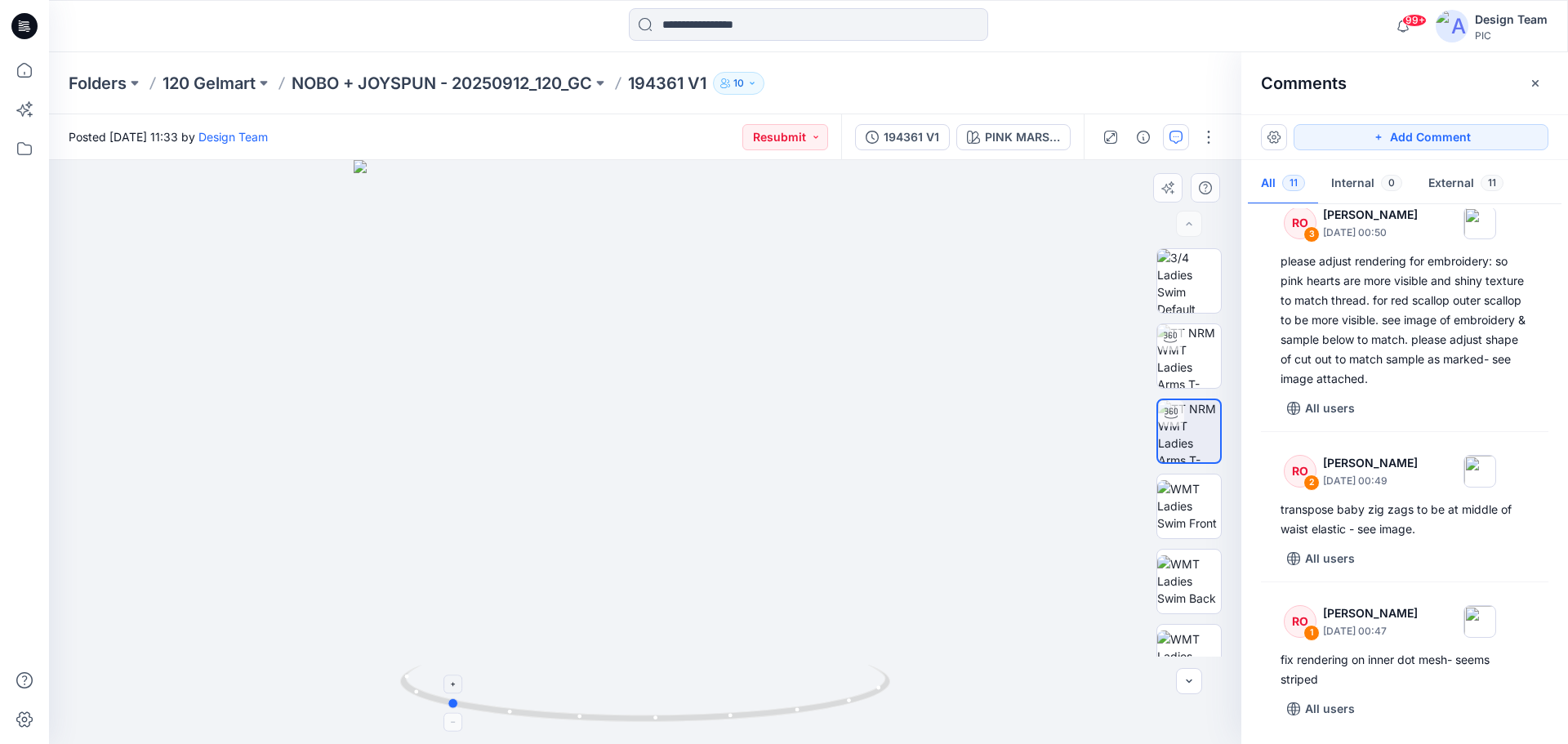
drag, startPoint x: 864, startPoint y: 699, endPoint x: 665, endPoint y: 697, distance: 199.0
click at [665, 697] on icon at bounding box center [647, 695] width 495 height 61
drag, startPoint x: 458, startPoint y: 547, endPoint x: 767, endPoint y: 551, distance: 309.0
click at [767, 551] on img at bounding box center [845, 201] width 1593 height 1084
drag, startPoint x: 555, startPoint y: 716, endPoint x: 1038, endPoint y: 709, distance: 483.1
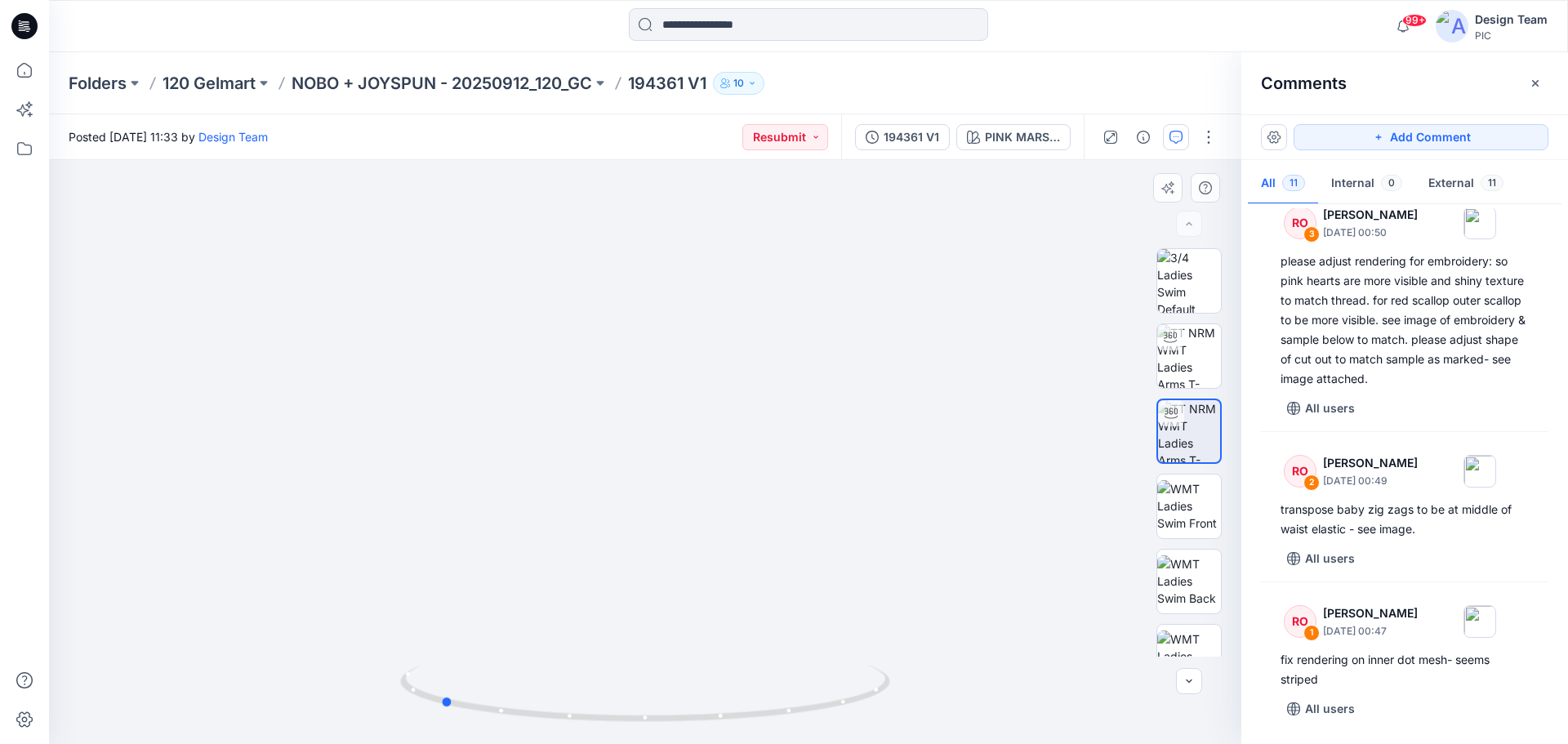
click at [1038, 709] on div at bounding box center [645, 452] width 1193 height 584
drag, startPoint x: 838, startPoint y: 705, endPoint x: 588, endPoint y: 703, distance: 250.0
click at [588, 703] on icon at bounding box center [647, 695] width 495 height 61
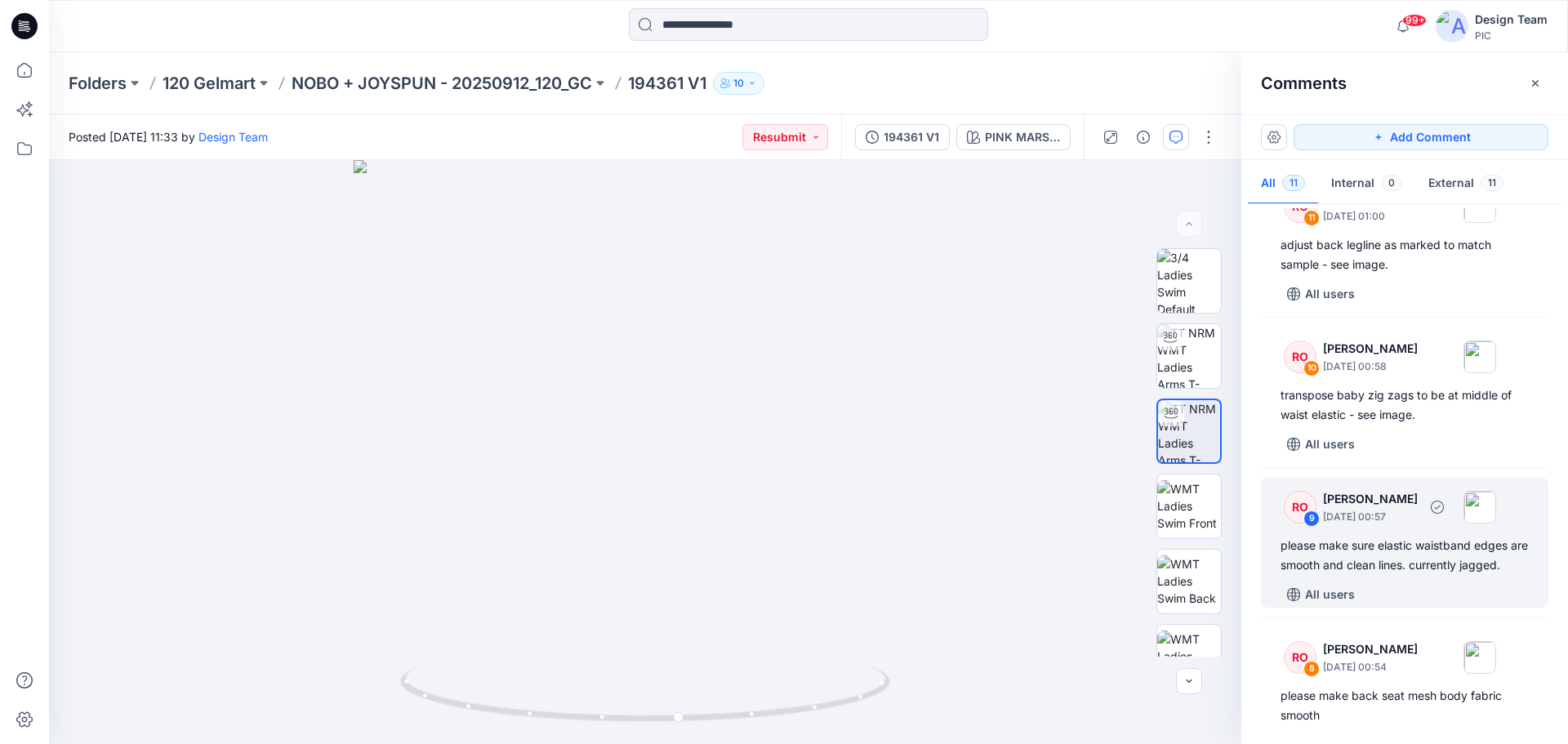
scroll to position [0, 0]
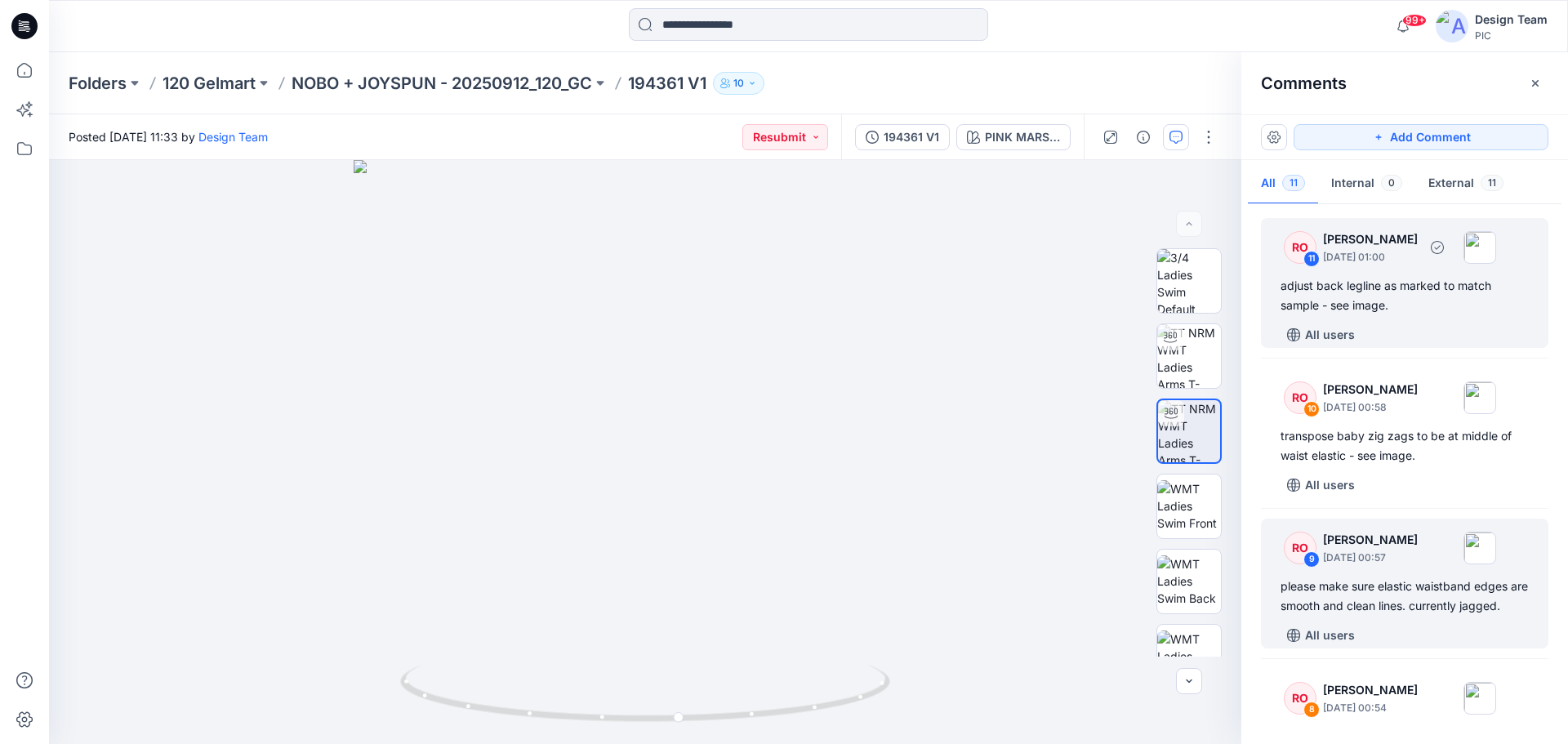
click at [1421, 304] on div "adjust back legline as marked to match sample - see image." at bounding box center [1404, 296] width 249 height 39
